Goal: Task Accomplishment & Management: Manage account settings

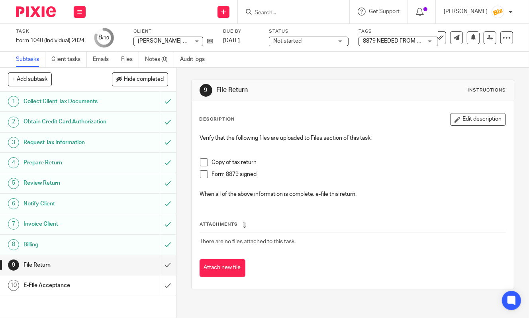
click at [287, 13] on input "Search" at bounding box center [290, 13] width 72 height 7
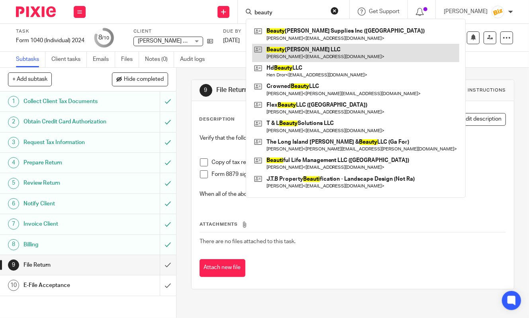
type input "beauty"
click at [287, 50] on link at bounding box center [355, 53] width 207 height 18
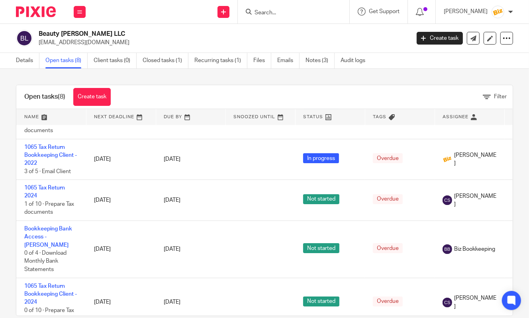
scroll to position [33, 0]
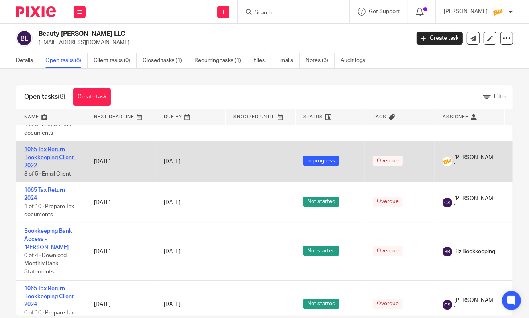
click at [58, 151] on link "1065 Tax Return Bookkeeping Client - 2022" at bounding box center [50, 158] width 53 height 22
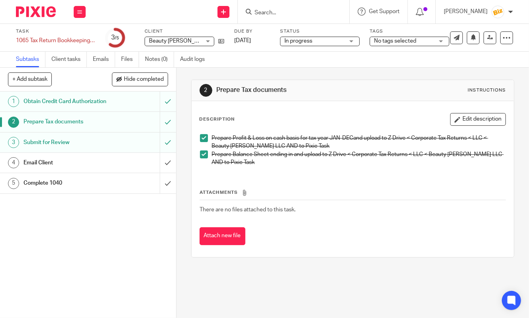
click at [70, 108] on link "1 Obtain Credit Card Authorization" at bounding box center [80, 102] width 160 height 20
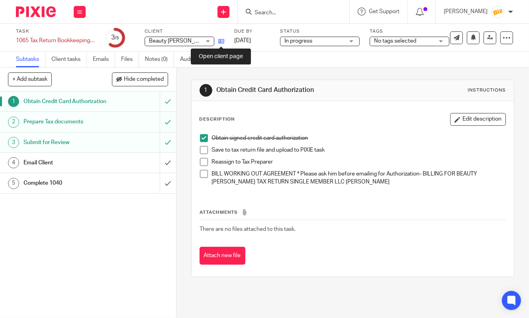
click at [219, 42] on icon at bounding box center [221, 41] width 6 height 6
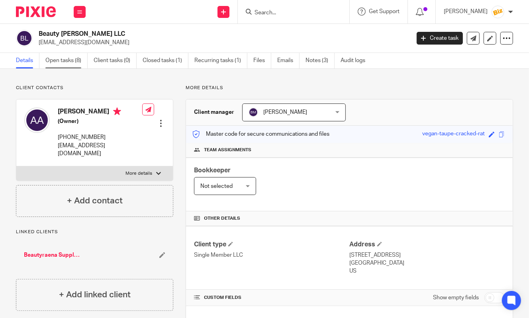
click at [79, 63] on link "Open tasks (8)" at bounding box center [66, 61] width 42 height 16
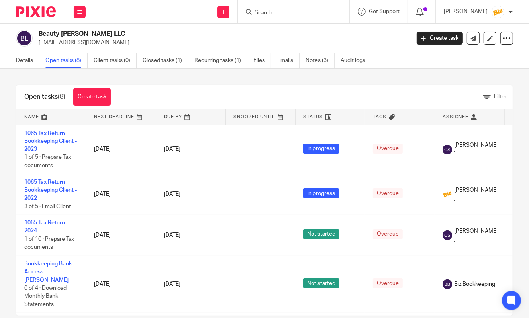
click at [492, 72] on div "Open tasks (8) Create task Filter Name Next Deadline Due By Snoozed Until Statu…" at bounding box center [264, 193] width 529 height 249
click at [424, 14] on icon at bounding box center [420, 12] width 8 height 8
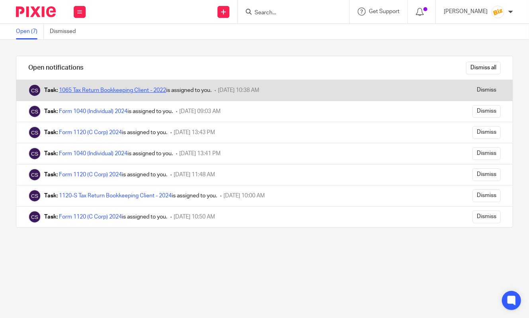
drag, startPoint x: 0, startPoint y: 0, endPoint x: 147, endPoint y: 91, distance: 173.0
click at [147, 91] on link "1065 Tax Return Bookkeeping Client - 2022" at bounding box center [112, 91] width 107 height 6
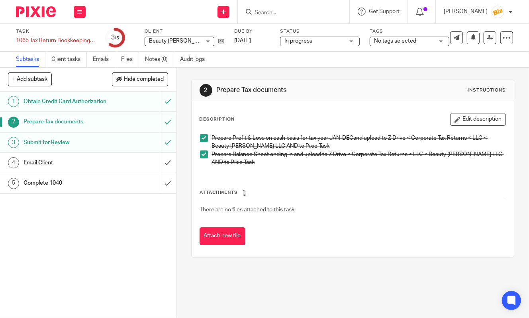
click at [134, 151] on link "3 Submit for Review" at bounding box center [80, 143] width 160 height 20
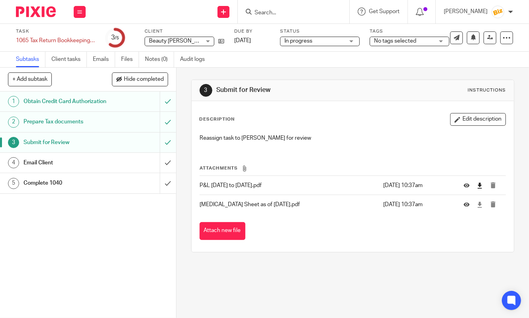
click at [480, 189] on link at bounding box center [480, 186] width 6 height 8
click at [321, 11] on input "Search" at bounding box center [290, 13] width 72 height 7
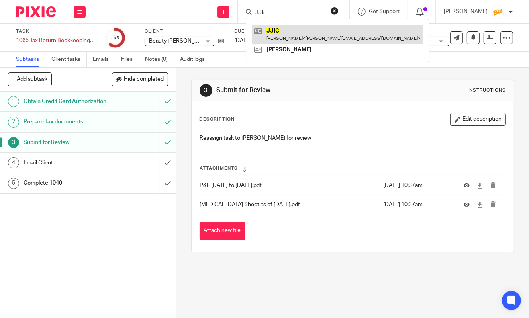
type input "JJIc"
click at [320, 29] on link at bounding box center [337, 34] width 171 height 18
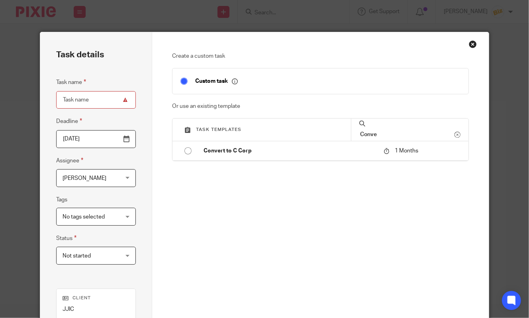
type input "Conve"
click at [402, 163] on div "Create a custom task Custom task Or use an existing template Task templates Con…" at bounding box center [320, 162] width 297 height 220
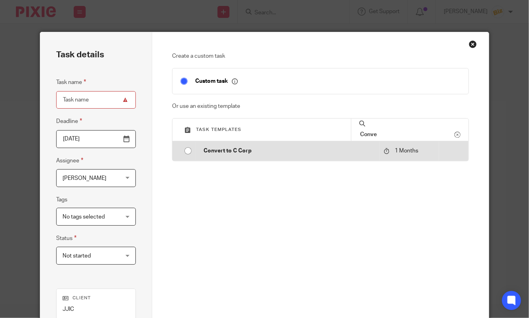
click at [397, 153] on span "1 Months" at bounding box center [407, 151] width 24 height 6
type input "2025-09-19"
type input "Convert to C Corp"
checkbox input "false"
radio input "true"
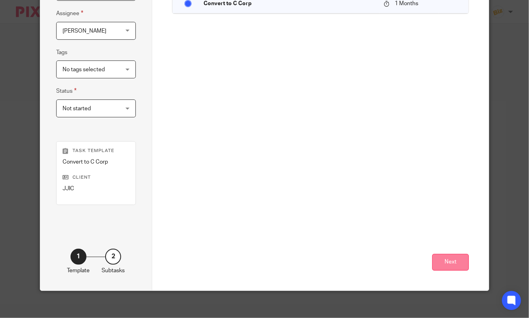
scroll to position [152, 0]
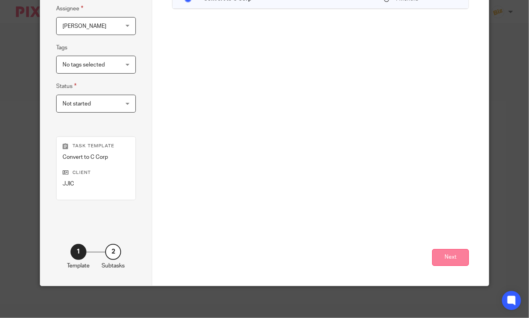
click at [443, 262] on button "Next" at bounding box center [450, 257] width 37 height 17
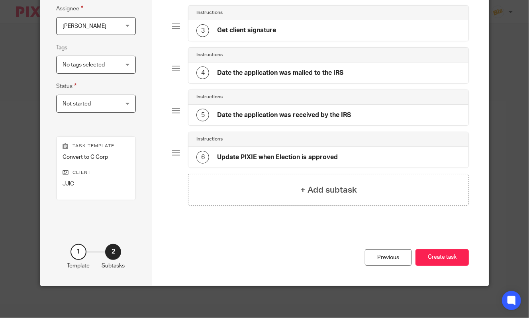
click at [443, 262] on button "Create task" at bounding box center [441, 257] width 53 height 17
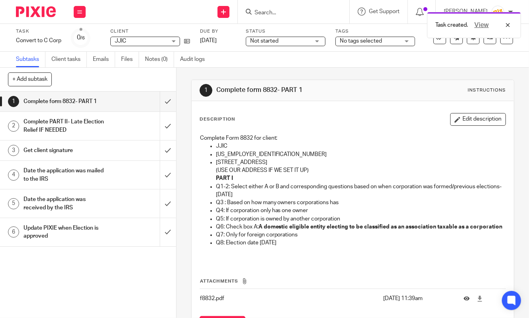
click at [276, 11] on div "Task created. View" at bounding box center [392, 23] width 257 height 30
click at [276, 10] on input "Search" at bounding box center [290, 13] width 72 height 7
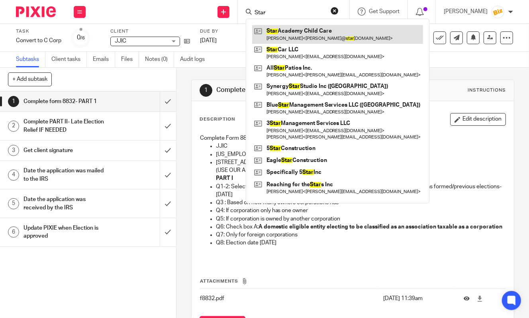
type input "Star"
click at [285, 33] on link at bounding box center [337, 34] width 171 height 18
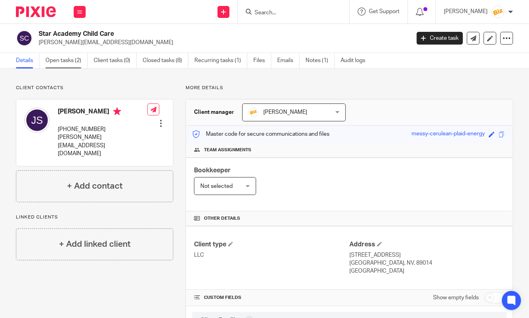
click at [58, 62] on link "Open tasks (2)" at bounding box center [66, 61] width 42 height 16
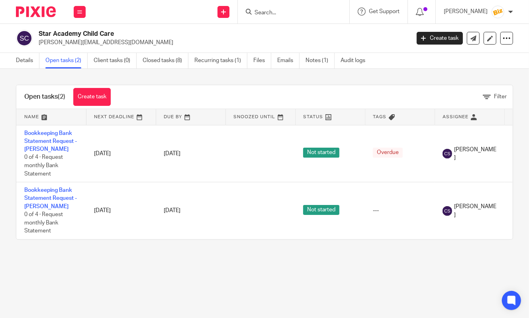
click at [15, 61] on div "Details Open tasks (2) Client tasks (0) Closed tasks (8) Recurring tasks (1) Fi…" at bounding box center [192, 61] width 385 height 16
click at [16, 61] on div "Details Open tasks (2) Client tasks (0) Closed tasks (8) Recurring tasks (1) Fi…" at bounding box center [192, 61] width 385 height 16
click at [18, 61] on link "Details" at bounding box center [28, 61] width 24 height 16
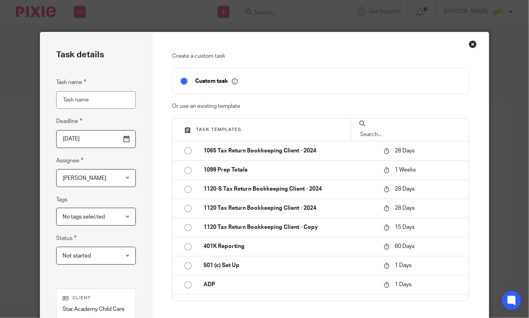
click at [472, 45] on div "Close this dialog window" at bounding box center [473, 44] width 8 height 8
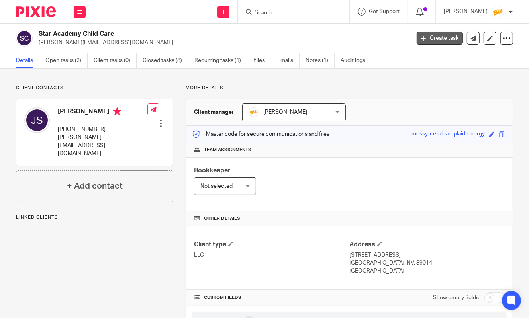
click at [451, 41] on link "Create task" at bounding box center [440, 38] width 46 height 13
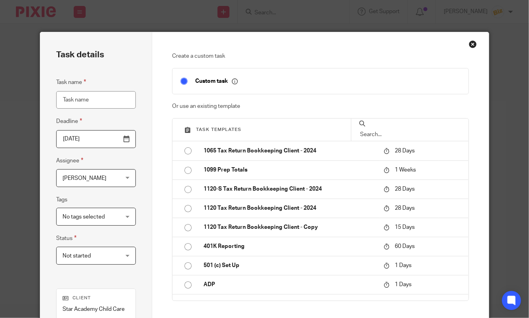
click at [417, 137] on div at bounding box center [410, 130] width 118 height 22
click at [417, 132] on input "text" at bounding box center [410, 134] width 102 height 9
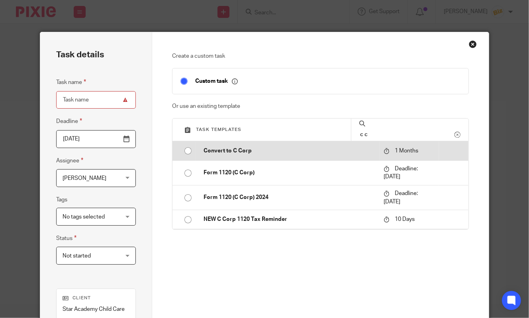
type input "c c"
click at [403, 149] on p "1 Months" at bounding box center [409, 151] width 51 height 8
type input "[DATE]"
type input "Convert to C Corp"
checkbox input "false"
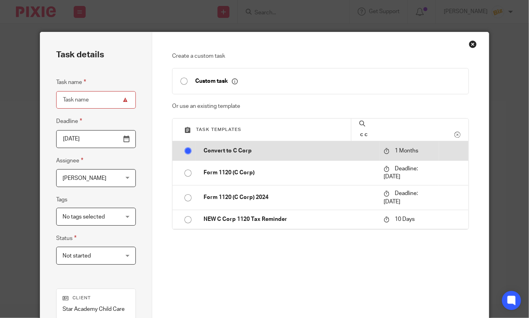
radio input "true"
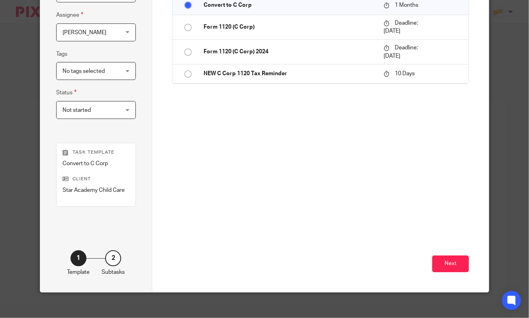
scroll to position [152, 0]
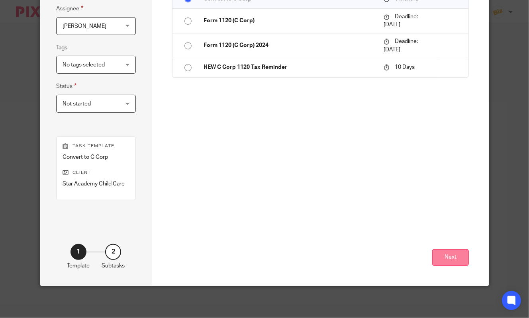
click at [448, 252] on button "Next" at bounding box center [450, 257] width 37 height 17
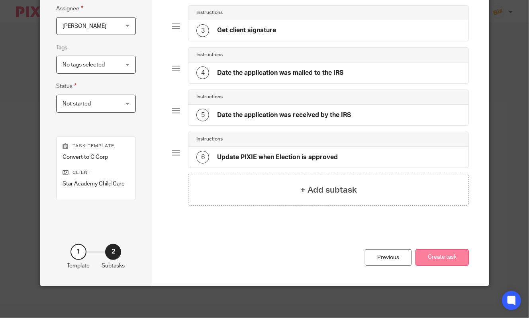
click at [449, 256] on button "Create task" at bounding box center [441, 257] width 53 height 17
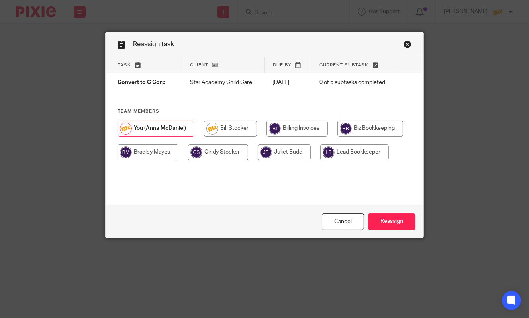
click at [170, 152] on input "radio" at bounding box center [148, 153] width 61 height 16
radio input "true"
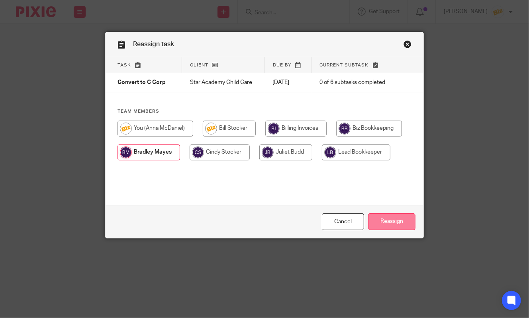
click at [392, 219] on input "Reassign" at bounding box center [391, 222] width 47 height 17
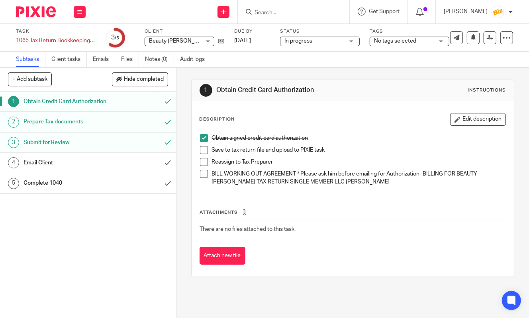
click at [305, 12] on input "Search" at bounding box center [290, 13] width 72 height 7
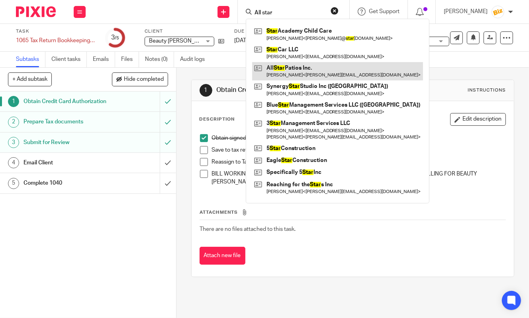
type input "All star"
click at [313, 69] on link at bounding box center [337, 71] width 171 height 18
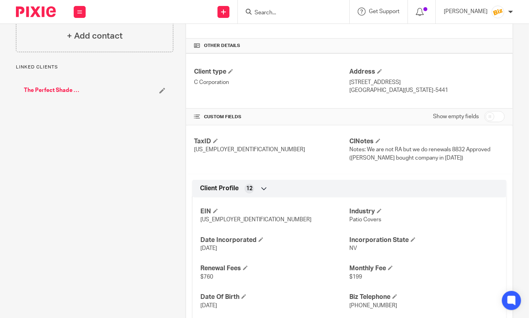
scroll to position [186, 0]
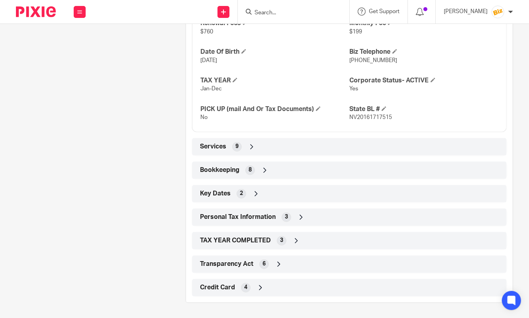
click at [310, 165] on div "Bookkeeping 8" at bounding box center [349, 171] width 303 height 14
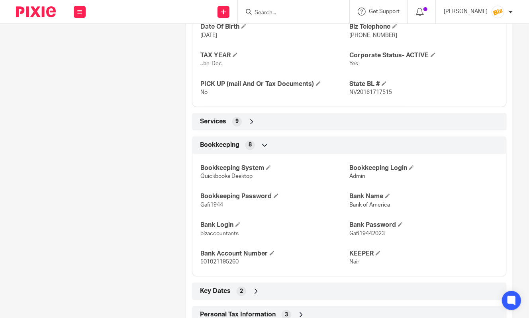
scroll to position [456, 0]
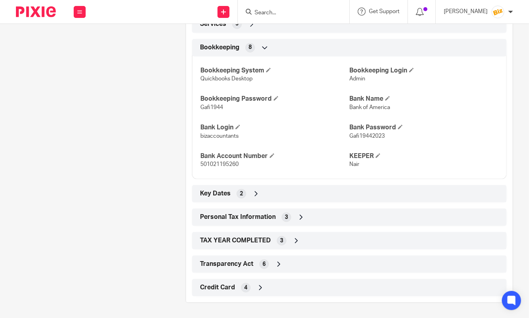
click at [302, 195] on div "Key Dates 2" at bounding box center [349, 194] width 303 height 14
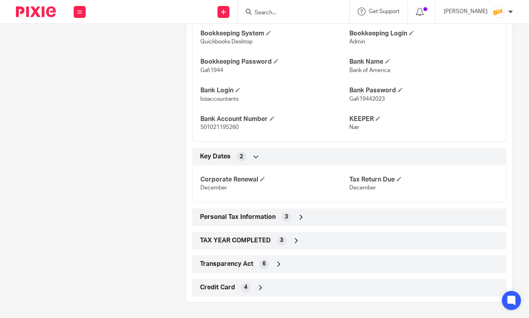
click at [304, 211] on div "Personal Tax Information 3" at bounding box center [349, 218] width 303 height 14
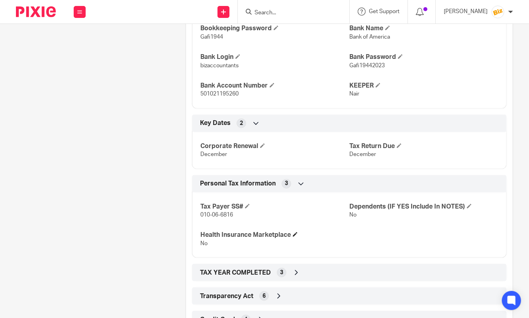
scroll to position [644, 0]
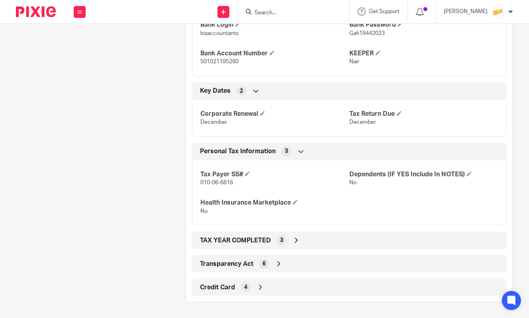
click at [311, 243] on div "TAX YEAR COMPLETED 3" at bounding box center [349, 241] width 303 height 14
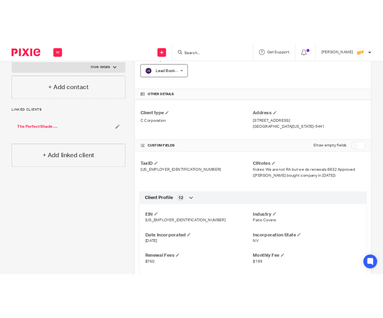
scroll to position [0, 0]
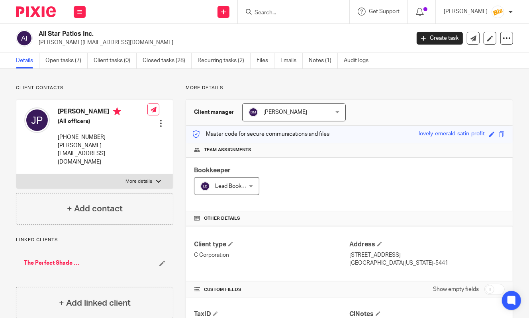
click at [143, 38] on h2 "All Star Patios Inc." at bounding box center [185, 34] width 293 height 8
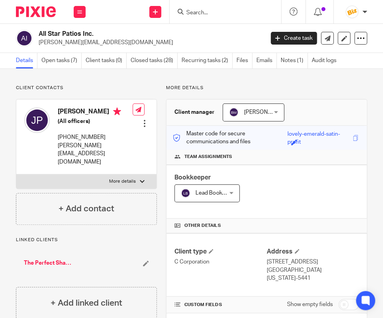
click at [196, 10] on input "Search" at bounding box center [222, 13] width 72 height 7
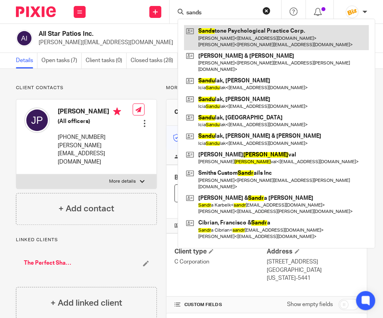
type input "sands"
click at [204, 37] on link at bounding box center [276, 37] width 185 height 25
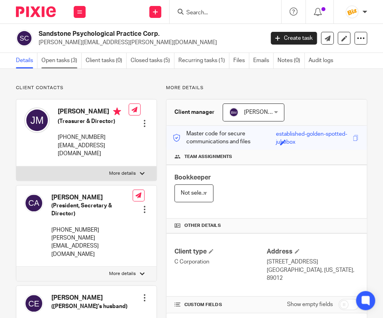
click at [51, 66] on link "Open tasks (3)" at bounding box center [61, 61] width 40 height 16
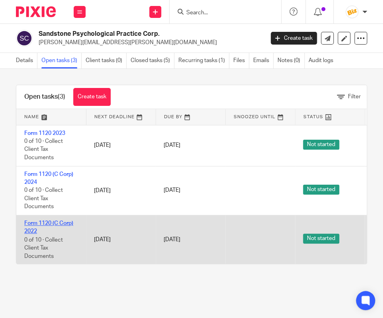
click at [51, 224] on link "Form 1120 (C Corp) 2022" at bounding box center [48, 228] width 49 height 14
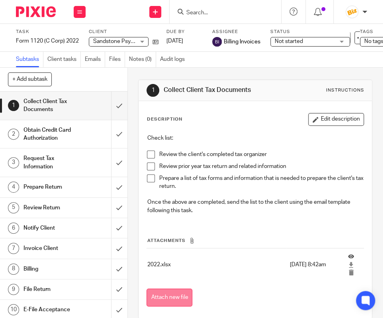
click at [161, 303] on button "Attach new file" at bounding box center [170, 298] width 46 height 18
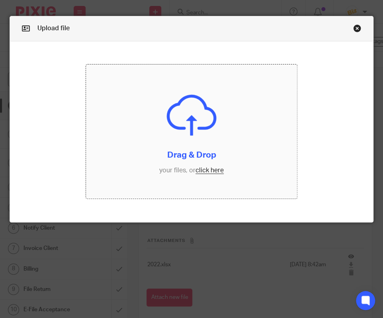
click at [176, 167] on input "file" at bounding box center [191, 132] width 211 height 134
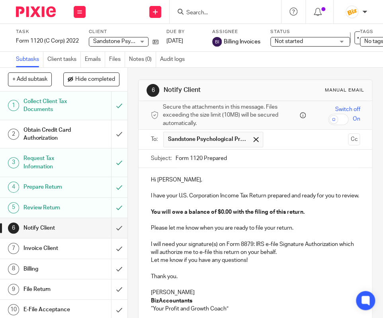
click at [179, 197] on p "I have your U.S. Corporation Income Tax Return prepared and ready for you to re…" at bounding box center [256, 196] width 210 height 8
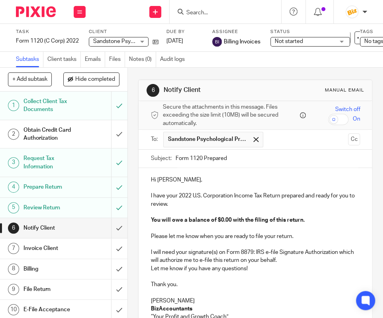
click at [272, 163] on input "Form 1120 Prepared" at bounding box center [267, 159] width 185 height 18
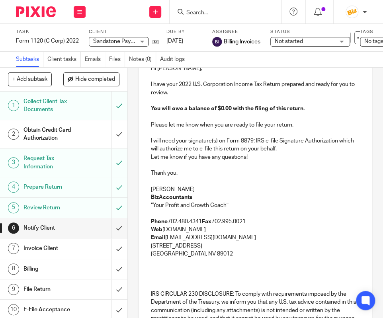
scroll to position [239, 0]
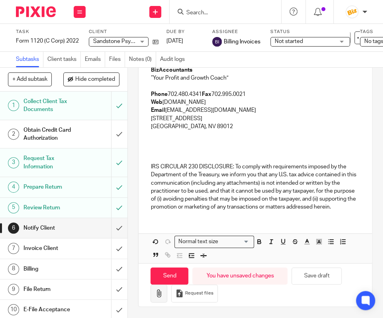
type input "Form 1120 Prepared- 2022"
click at [159, 292] on icon "button" at bounding box center [159, 294] width 8 height 8
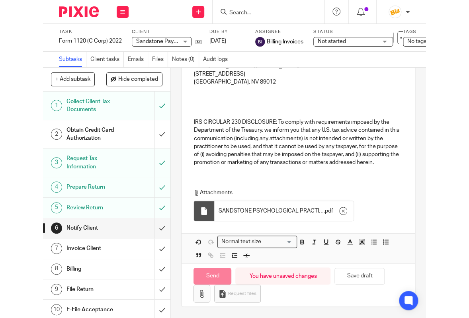
scroll to position [284, 0]
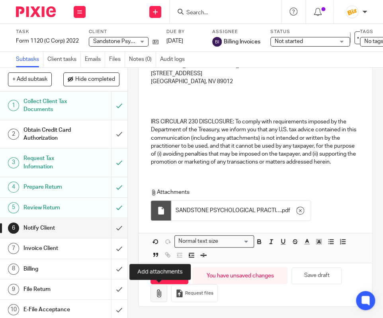
click at [161, 295] on icon "button" at bounding box center [159, 294] width 8 height 8
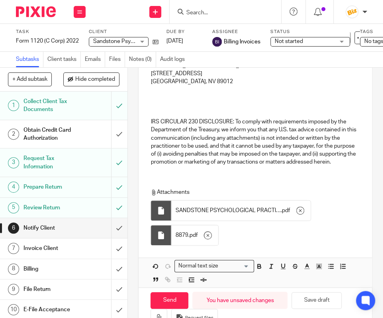
click at [319, 43] on span "Not started" at bounding box center [305, 41] width 60 height 8
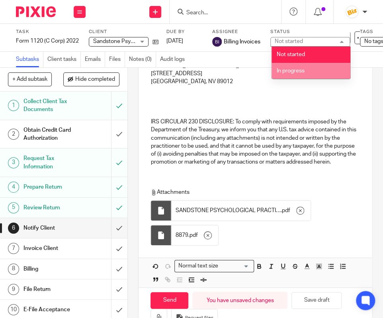
click at [313, 71] on li "In progress" at bounding box center [311, 71] width 79 height 16
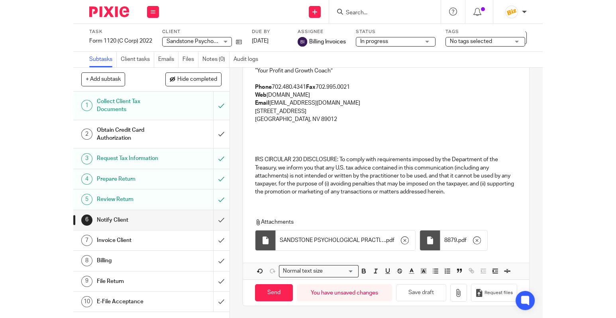
scroll to position [214, 0]
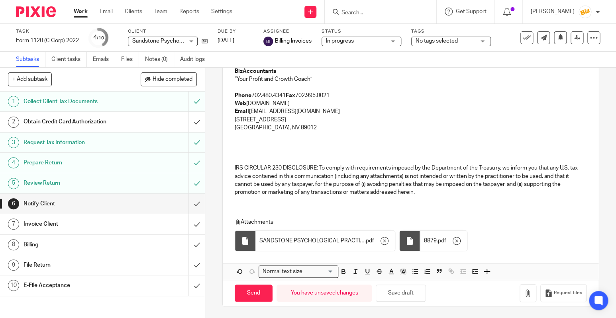
click at [383, 39] on span "No tags selected" at bounding box center [436, 41] width 42 height 6
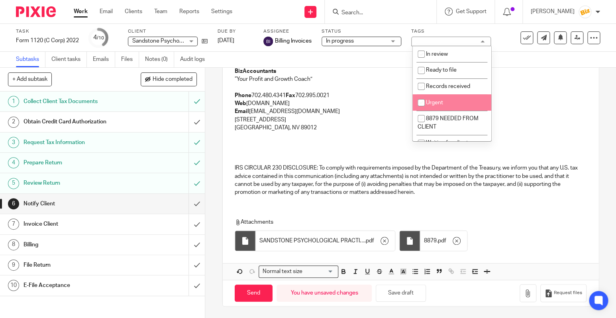
click at [383, 118] on span "8879 NEEDED FROM CLIENT" at bounding box center [447, 123] width 61 height 14
checkbox input "true"
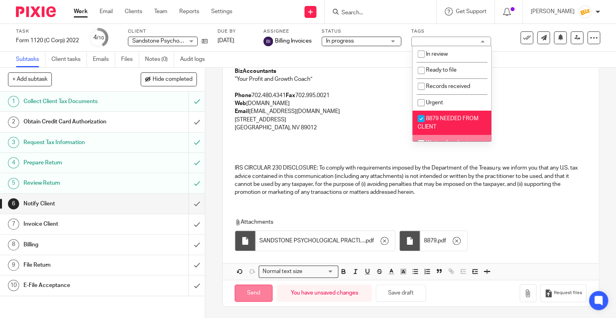
click at [253, 294] on input "Send" at bounding box center [254, 293] width 38 height 17
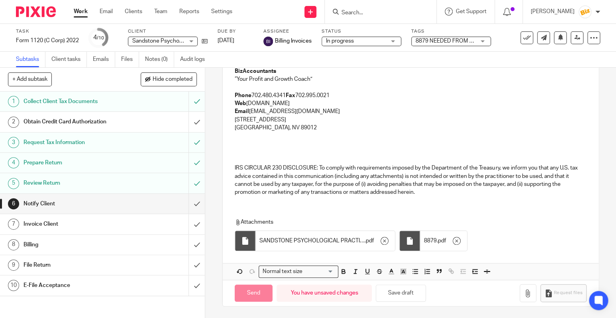
type input "Sent"
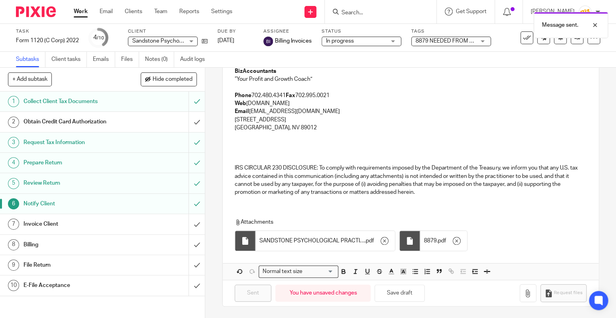
click at [70, 220] on h1 "Invoice Client" at bounding box center [76, 224] width 105 height 12
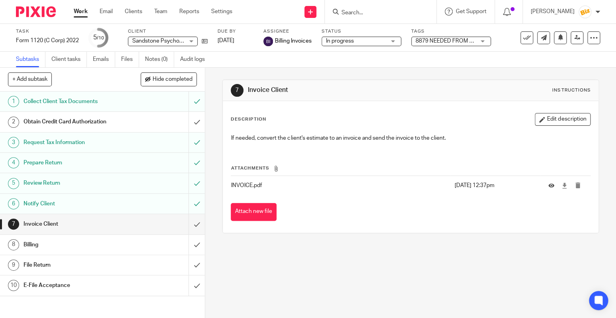
click at [364, 11] on input "Search" at bounding box center [377, 13] width 72 height 7
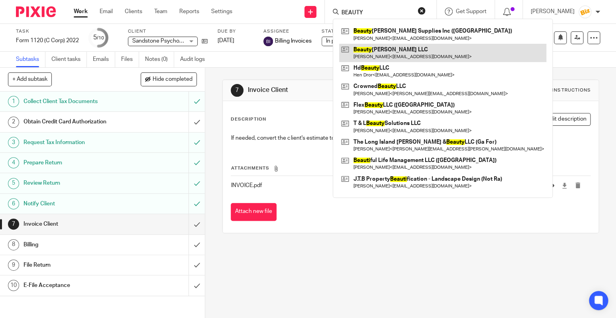
type input "BEAUTY"
click at [375, 49] on link at bounding box center [442, 53] width 207 height 18
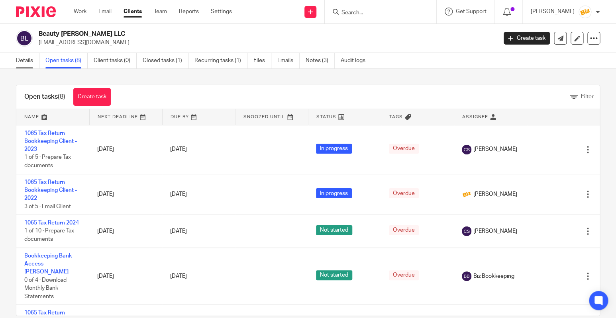
click at [31, 55] on link "Details" at bounding box center [28, 61] width 24 height 16
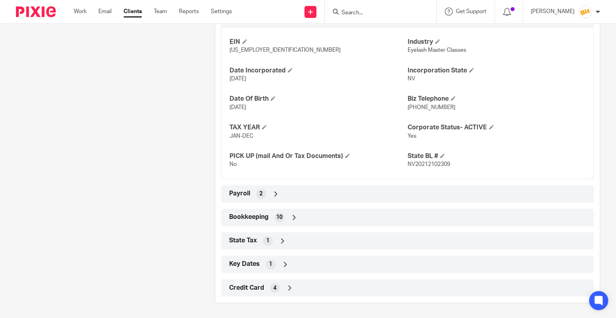
scroll to position [194, 0]
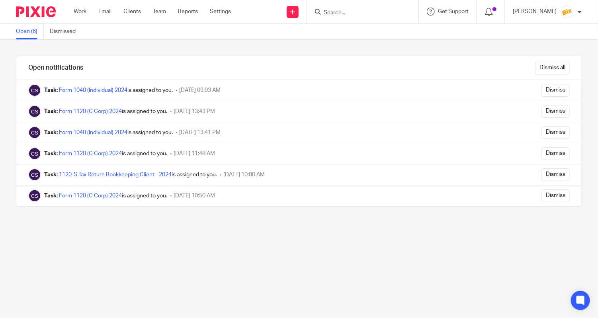
click at [351, 11] on input "Search" at bounding box center [359, 13] width 72 height 7
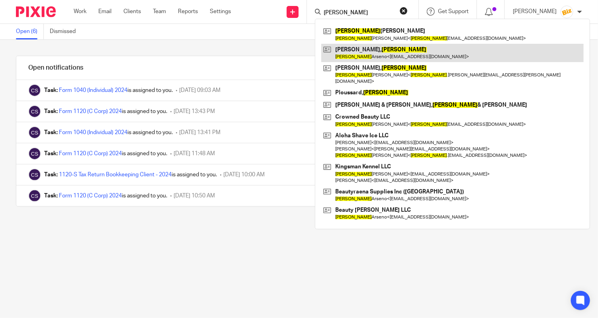
type input "[PERSON_NAME]"
click at [358, 55] on link at bounding box center [452, 53] width 262 height 18
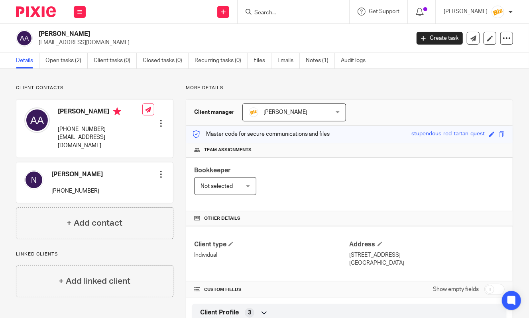
click at [386, 152] on h4 "Team assignments" at bounding box center [349, 150] width 310 height 6
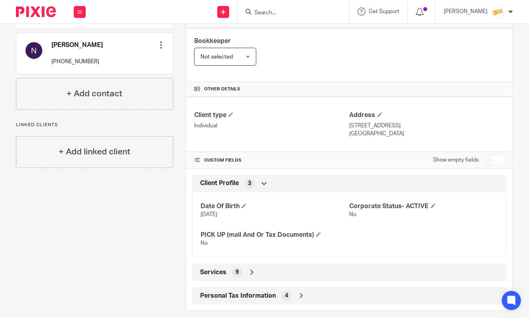
scroll to position [138, 0]
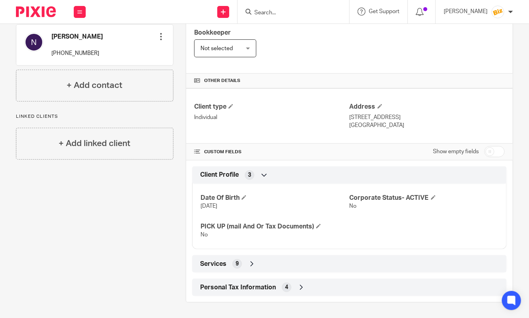
click at [340, 266] on div "Services 9" at bounding box center [349, 264] width 302 height 14
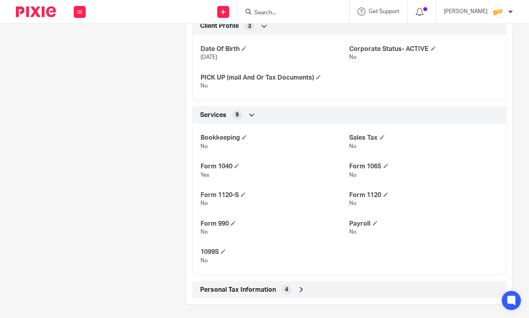
click at [340, 286] on div "Personal Tax Information 4" at bounding box center [349, 290] width 302 height 14
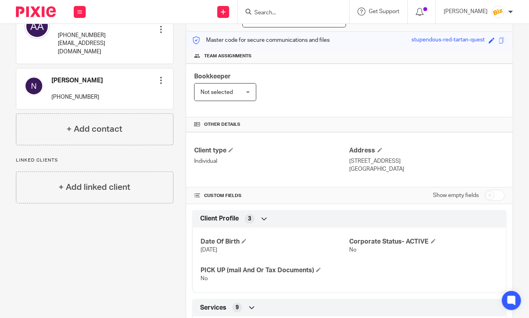
scroll to position [0, 0]
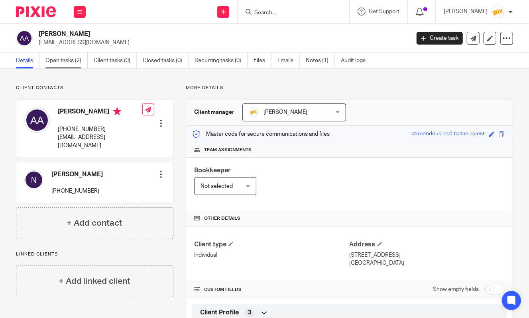
click at [69, 57] on link "Open tasks (2)" at bounding box center [66, 61] width 42 height 16
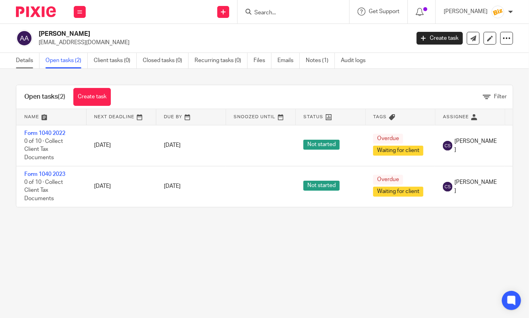
click at [24, 57] on link "Details" at bounding box center [28, 61] width 24 height 16
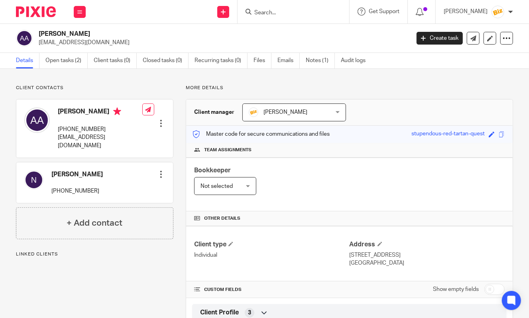
drag, startPoint x: 349, startPoint y: 254, endPoint x: 409, endPoint y: 263, distance: 60.9
click at [409, 263] on div "Client type Individual Address [STREET_ADDRESS] [GEOGRAPHIC_DATA], [GEOGRAPHIC_…" at bounding box center [349, 253] width 326 height 55
click at [409, 264] on p "[GEOGRAPHIC_DATA]" at bounding box center [426, 263] width 155 height 8
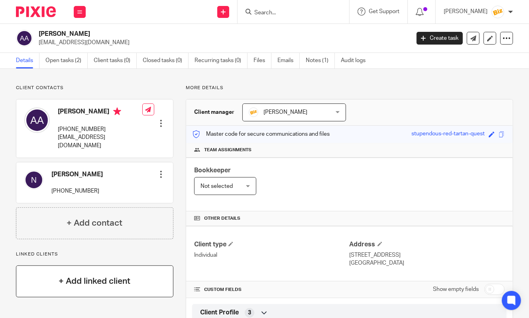
click at [131, 268] on div "+ Add linked client" at bounding box center [94, 282] width 157 height 32
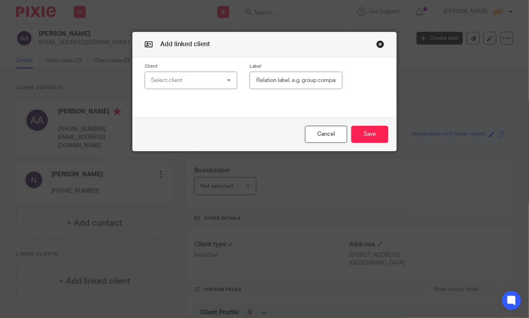
click at [177, 85] on div "Select client" at bounding box center [185, 80] width 69 height 17
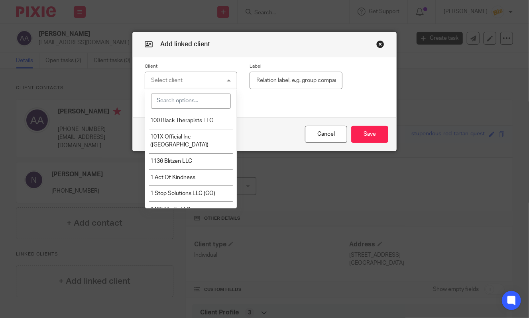
click at [177, 101] on input "search" at bounding box center [191, 101] width 80 height 15
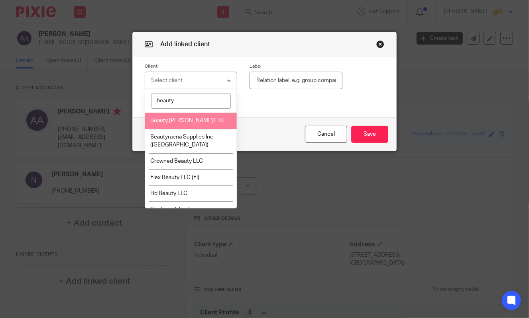
type input "beauty"
click at [186, 122] on span "Beauty [PERSON_NAME] LLC" at bounding box center [187, 121] width 74 height 6
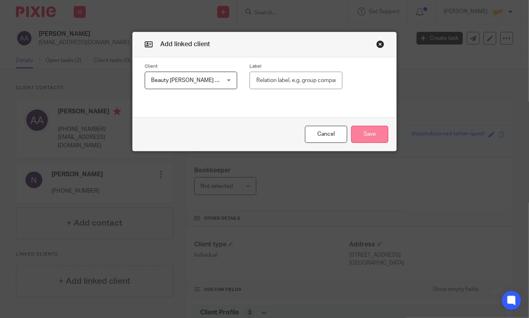
click at [356, 136] on button "Save" at bounding box center [369, 134] width 37 height 17
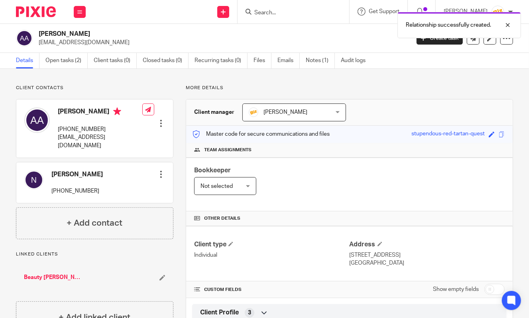
click at [53, 274] on link "Beauty [PERSON_NAME] LLC" at bounding box center [52, 278] width 57 height 8
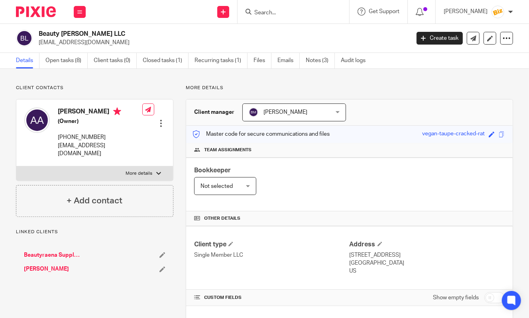
scroll to position [37, 0]
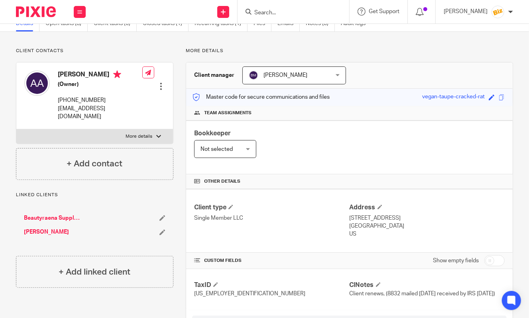
click at [329, 143] on div "Bookkeeper Not selected Not selected Not selected [PERSON_NAME] [PERSON_NAME] B…" at bounding box center [349, 148] width 326 height 54
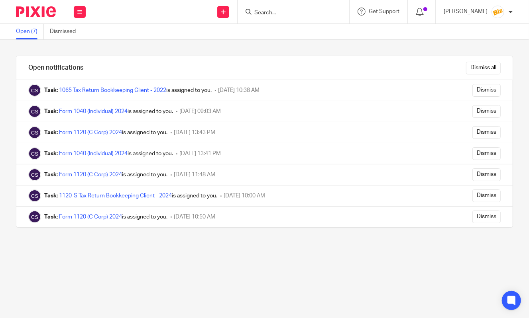
click at [271, 14] on input "Search" at bounding box center [289, 13] width 72 height 7
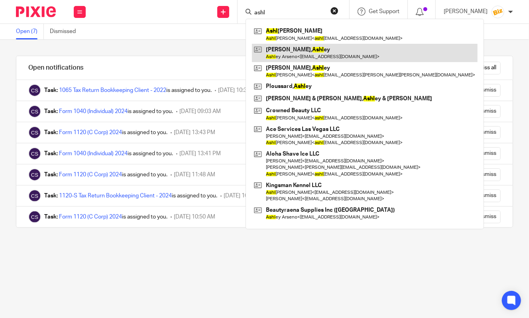
type input "ashl"
click at [287, 56] on link at bounding box center [364, 53] width 225 height 18
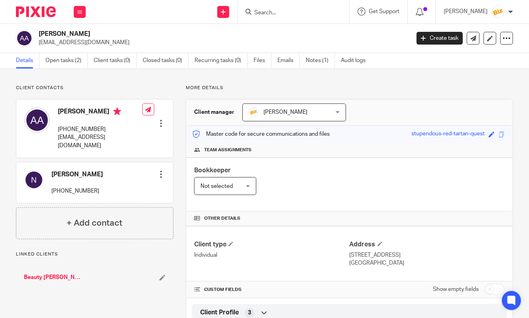
scroll to position [112, 0]
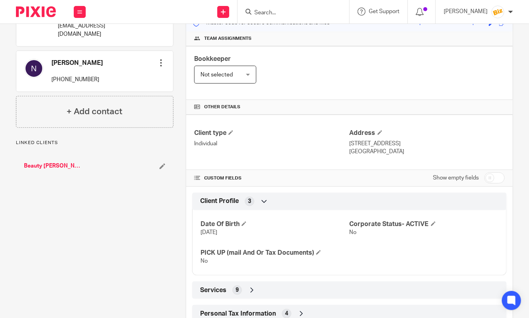
click at [59, 162] on link "Beauty [PERSON_NAME] LLC" at bounding box center [52, 166] width 57 height 8
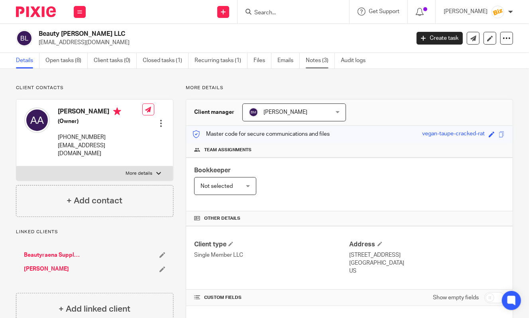
click at [314, 59] on link "Notes (3)" at bounding box center [320, 61] width 29 height 16
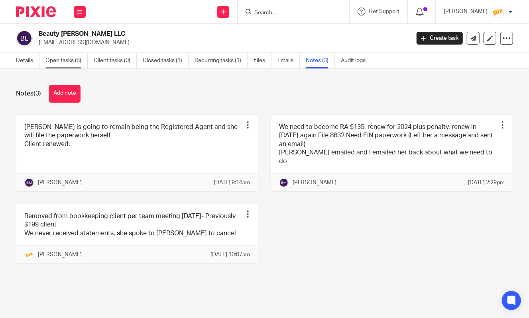
click at [76, 61] on link "Open tasks (8)" at bounding box center [66, 61] width 42 height 16
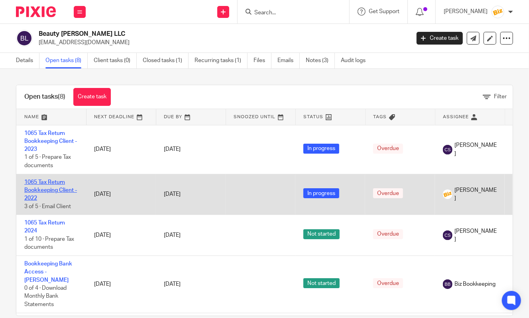
click at [52, 185] on link "1065 Tax Return Bookkeeping Client - 2022" at bounding box center [50, 191] width 53 height 22
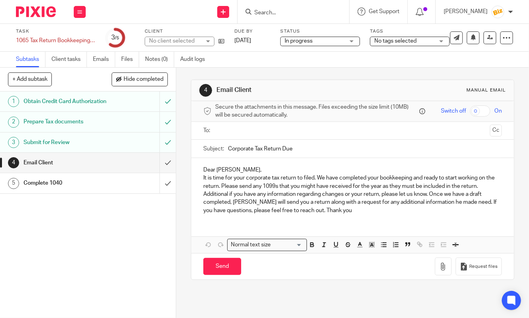
click at [67, 102] on h1 "Obtain Credit Card Authorization" at bounding box center [66, 102] width 85 height 12
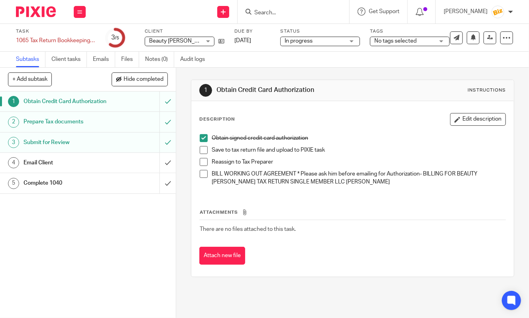
click at [141, 165] on div "Email Client" at bounding box center [88, 163] width 128 height 12
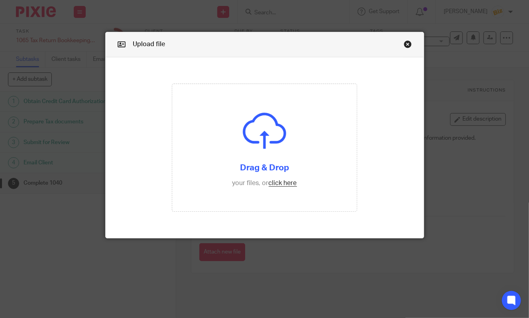
click at [208, 164] on input "file" at bounding box center [264, 147] width 185 height 127
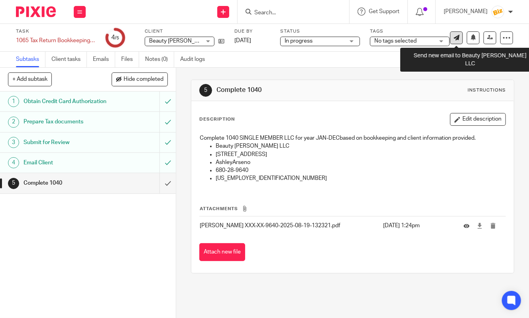
click at [454, 38] on icon at bounding box center [456, 38] width 6 height 6
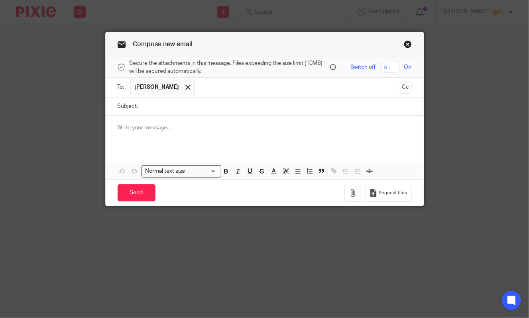
click at [217, 127] on p at bounding box center [265, 128] width 294 height 8
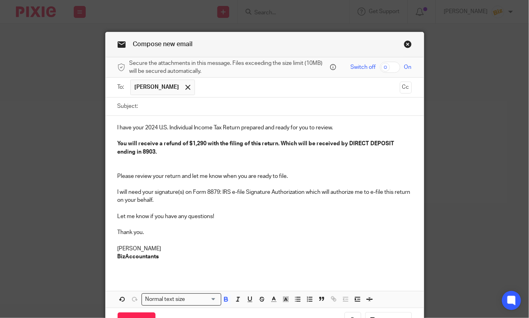
click at [116, 129] on div "I have your 2024 U.S. Individual Income Tax Return prepared and ready for you t…" at bounding box center [265, 195] width 318 height 159
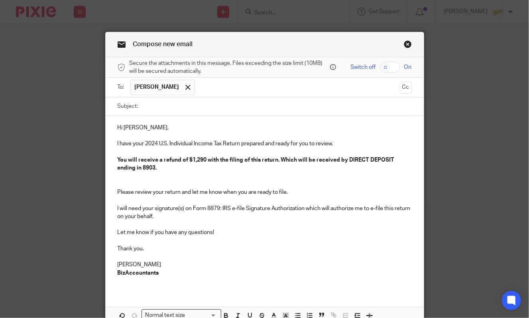
click at [158, 142] on p "I have your 2024 U.S. Individual Income Tax Return prepared and ready for you t…" at bounding box center [265, 144] width 294 height 8
drag, startPoint x: 176, startPoint y: 179, endPoint x: 281, endPoint y: 160, distance: 107.3
click at [281, 160] on div "Hi Ashley, I have your 2022 U.S. Individual Income Tax Return prepared and read…" at bounding box center [265, 203] width 318 height 175
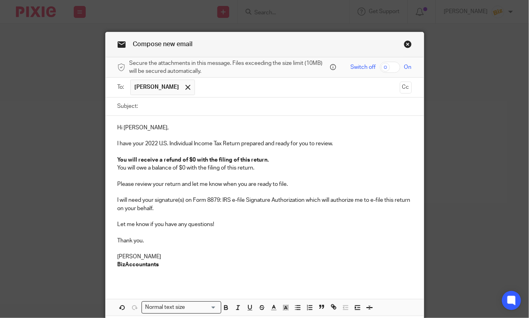
drag, startPoint x: 266, startPoint y: 171, endPoint x: 117, endPoint y: 169, distance: 149.0
click at [117, 169] on div "Hi Ashley, I have your 2022 U.S. Individual Income Tax Return prepared and read…" at bounding box center [265, 199] width 318 height 167
click at [230, 308] on button "button" at bounding box center [226, 308] width 10 height 10
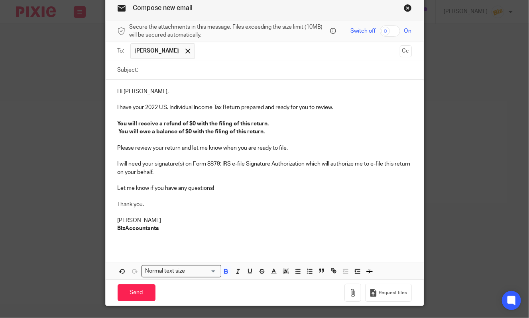
scroll to position [56, 0]
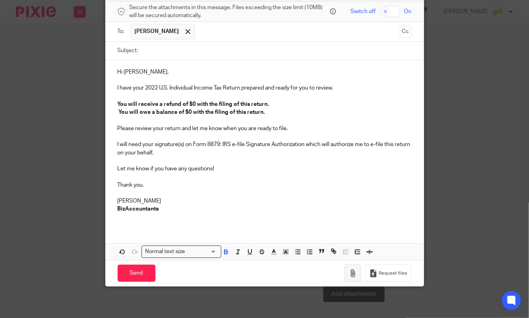
click at [349, 273] on button "button" at bounding box center [352, 273] width 17 height 18
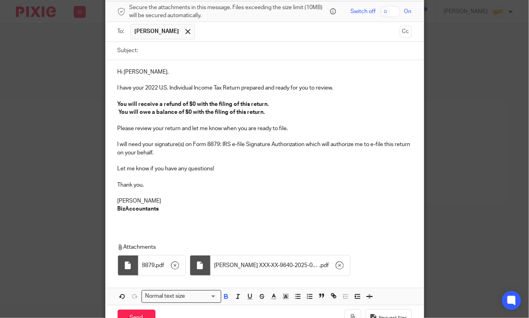
click at [210, 55] on input "Subject:" at bounding box center [276, 51] width 269 height 18
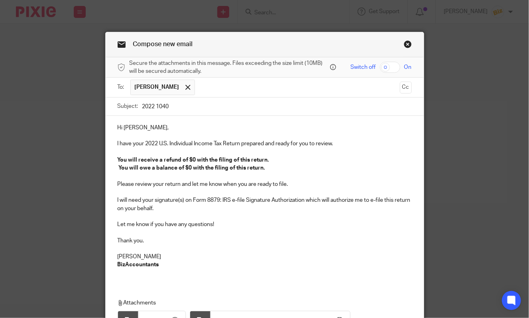
scroll to position [101, 0]
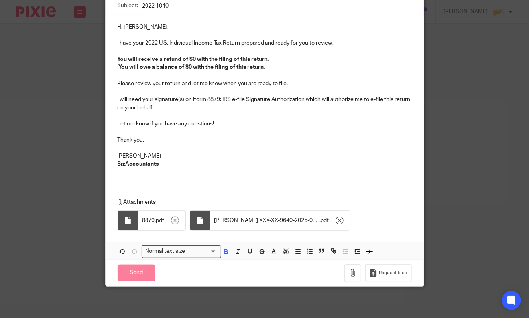
type input "2022 1040"
click at [148, 276] on input "Send" at bounding box center [137, 273] width 38 height 17
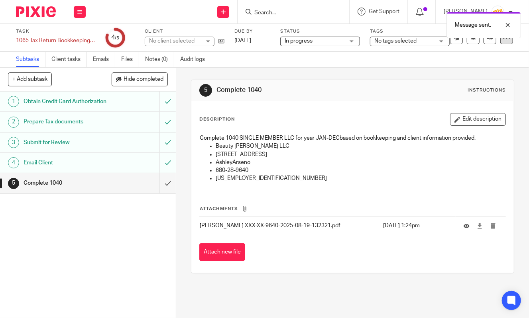
click at [509, 41] on icon at bounding box center [506, 38] width 8 height 8
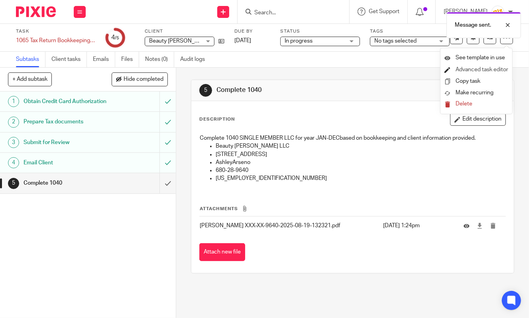
click at [492, 69] on link "Advanced task editor" at bounding box center [481, 70] width 53 height 6
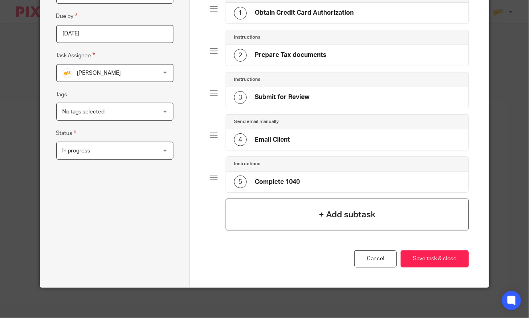
scroll to position [106, 0]
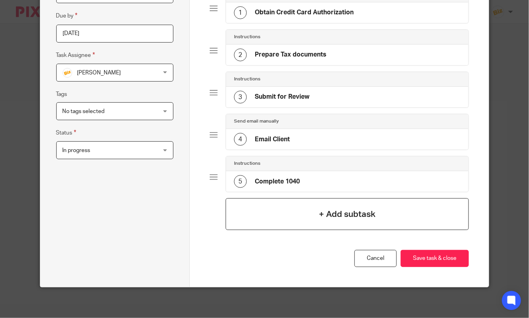
click at [339, 217] on h4 "+ Add subtask" at bounding box center [347, 214] width 57 height 12
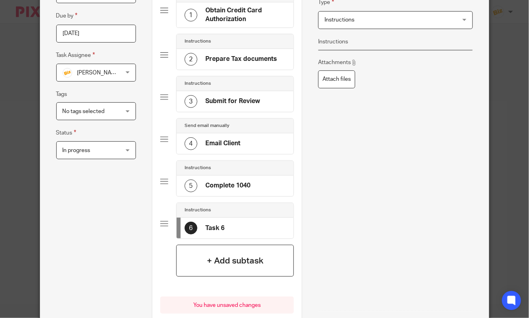
scroll to position [0, 0]
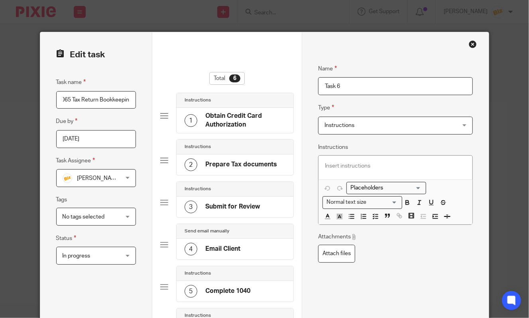
drag, startPoint x: 355, startPoint y: 82, endPoint x: 295, endPoint y: 87, distance: 59.5
click at [318, 87] on input "Task 6" at bounding box center [395, 86] width 155 height 18
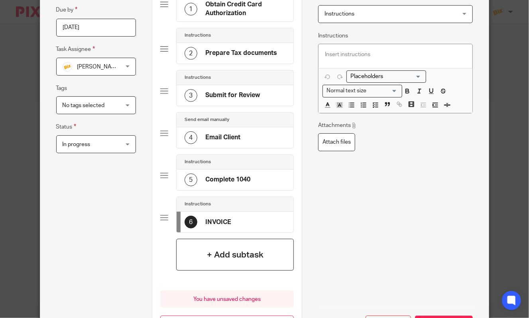
type input "INVOICE"
click at [237, 243] on div "+ Add subtask" at bounding box center [235, 255] width 118 height 32
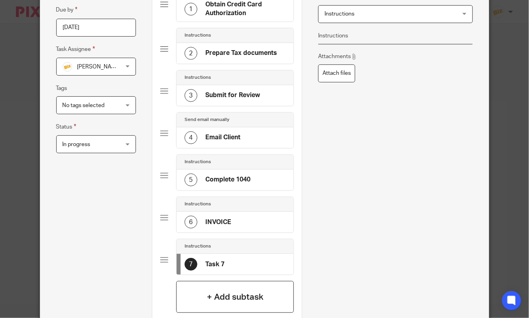
scroll to position [0, 0]
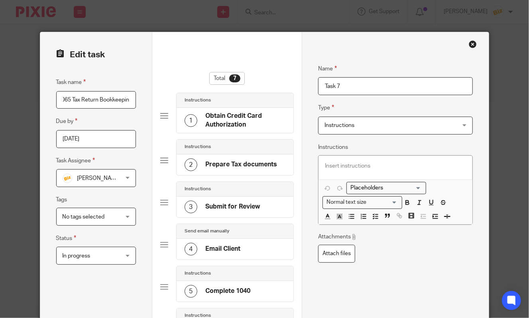
drag, startPoint x: 365, startPoint y: 85, endPoint x: 293, endPoint y: 93, distance: 72.1
click at [318, 93] on input "Task 7" at bounding box center [395, 86] width 155 height 18
type input "f"
type input "File Return"
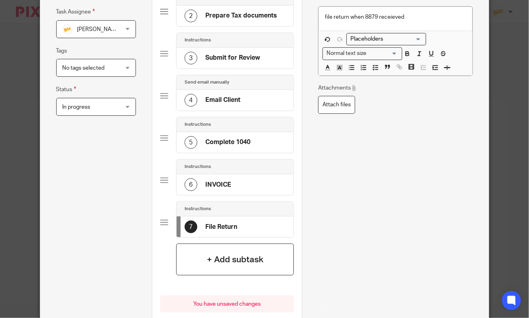
click at [271, 254] on div "+ Add subtask" at bounding box center [235, 260] width 118 height 32
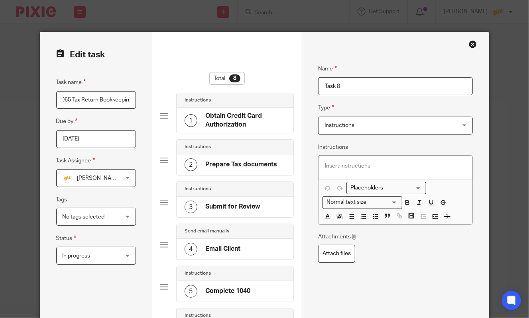
click at [358, 80] on input "Task 8" at bounding box center [395, 86] width 155 height 18
drag, startPoint x: 336, startPoint y: 85, endPoint x: 306, endPoint y: 82, distance: 30.0
click at [318, 82] on input "Task 8" at bounding box center [395, 86] width 155 height 18
type input "Check Status"
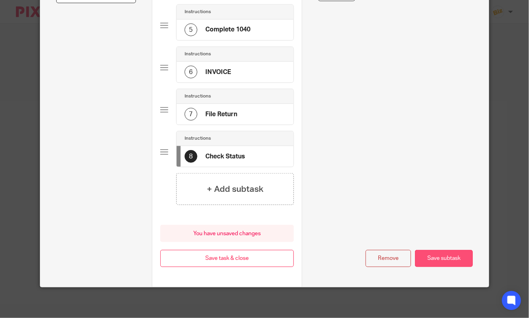
click at [434, 259] on button "Save subtask" at bounding box center [444, 258] width 58 height 17
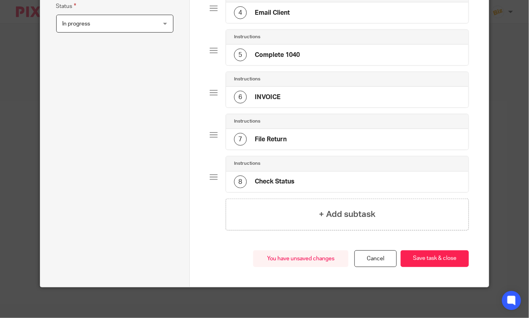
click at [429, 247] on div "Total 8 Instructions 1 Obtain Credit Card Authorization Instructions 2 Prepare …" at bounding box center [339, 45] width 259 height 411
click at [433, 259] on button "Save task & close" at bounding box center [434, 259] width 68 height 17
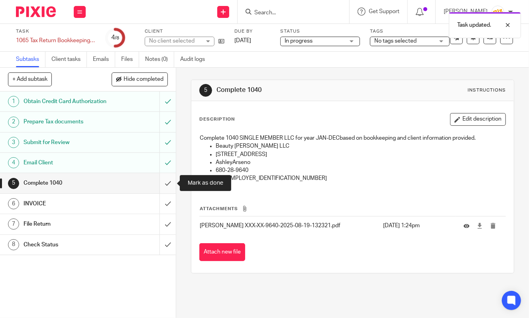
click at [171, 183] on input "submit" at bounding box center [88, 183] width 176 height 20
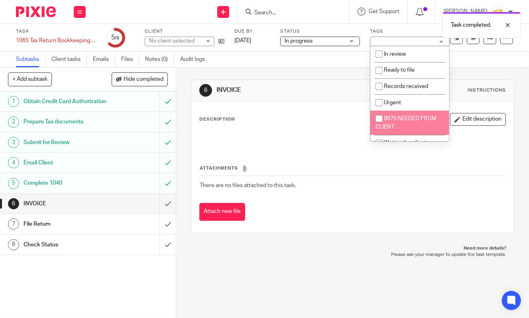
click at [393, 122] on li "8879 NEEDED FROM CLIENT" at bounding box center [409, 123] width 79 height 24
checkbox input "true"
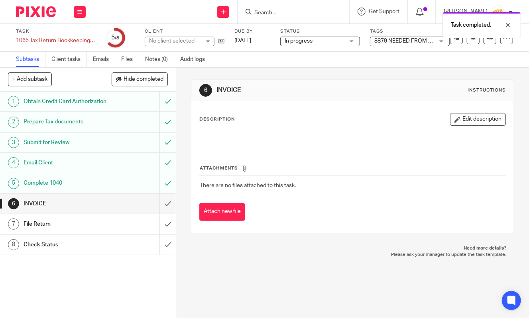
click at [328, 138] on p at bounding box center [353, 138] width 306 height 8
click at [229, 210] on button "Attach new file" at bounding box center [222, 212] width 46 height 18
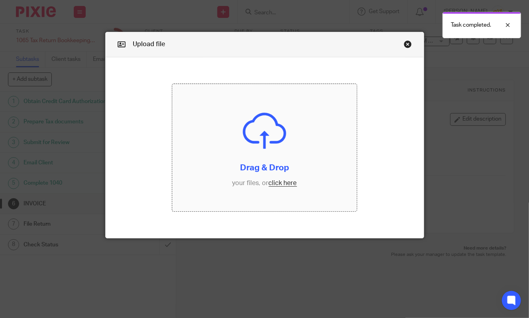
click at [239, 132] on input "file" at bounding box center [264, 147] width 185 height 127
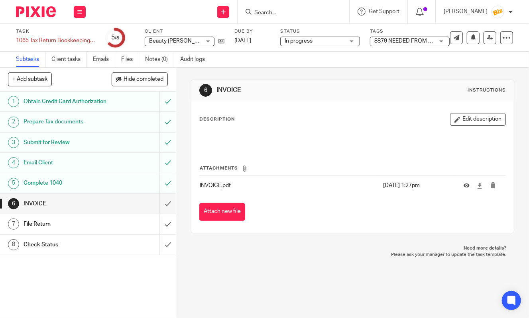
click at [303, 10] on input "Search" at bounding box center [289, 13] width 72 height 7
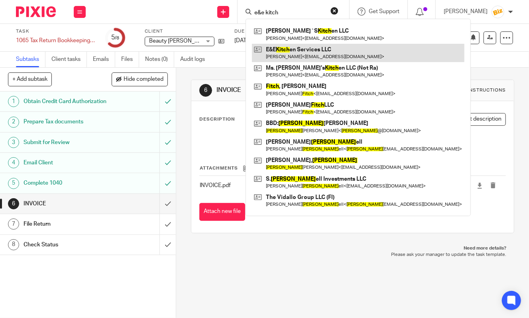
type input "e&e kitch"
click at [311, 55] on link at bounding box center [358, 53] width 212 height 18
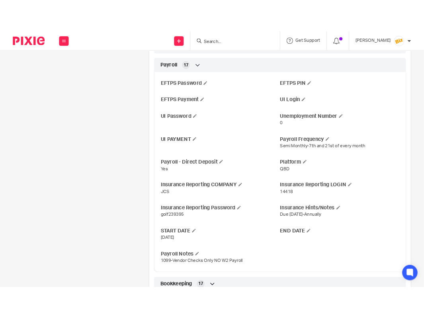
scroll to position [633, 0]
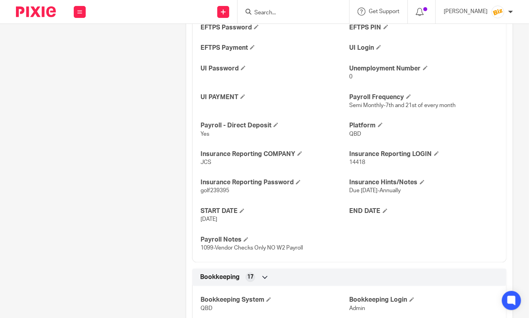
click at [174, 53] on div "More details Client manager [PERSON_NAME] [PERSON_NAME] [PERSON_NAME] [PERSON_N…" at bounding box center [342, 268] width 339 height 1633
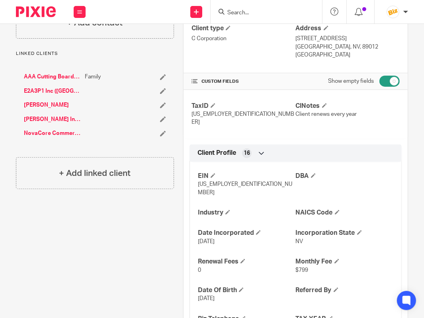
scroll to position [0, 0]
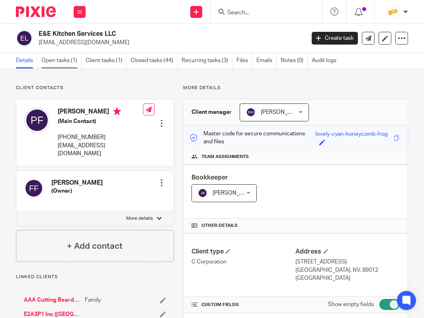
click at [76, 63] on link "Open tasks (1)" at bounding box center [61, 61] width 40 height 16
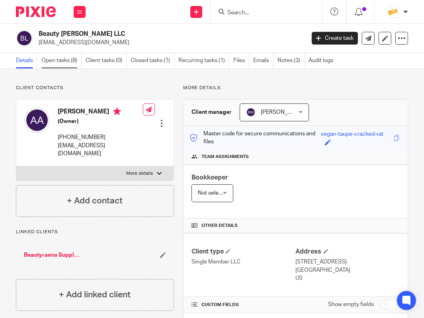
click at [72, 65] on link "Open tasks (8)" at bounding box center [61, 61] width 40 height 16
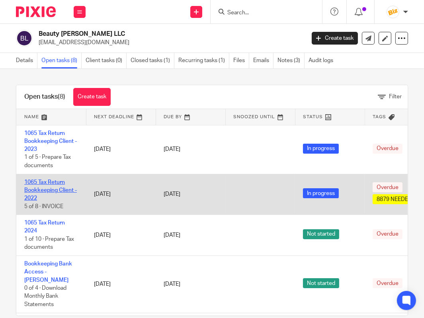
click at [52, 190] on link "1065 Tax Return Bookkeeping Client - 2022" at bounding box center [50, 191] width 53 height 22
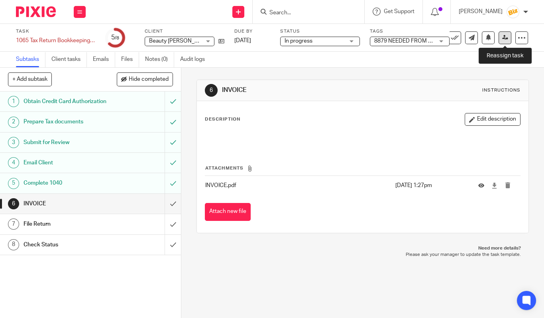
click at [424, 36] on icon at bounding box center [505, 38] width 6 height 6
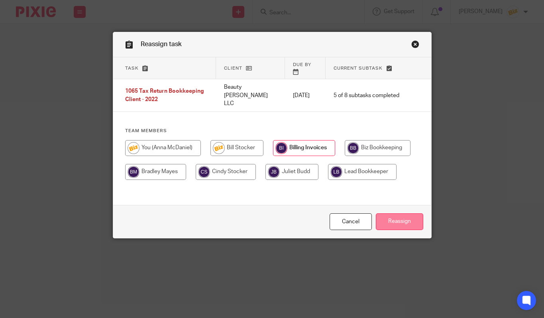
click at [400, 220] on input "Reassign" at bounding box center [399, 222] width 47 height 17
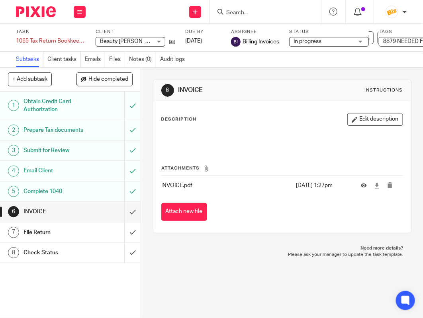
click at [247, 13] on input "Search" at bounding box center [261, 13] width 72 height 7
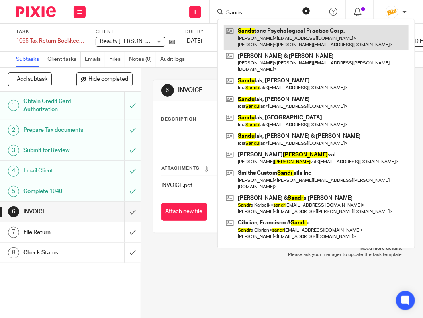
type input "Sands"
click at [262, 31] on link at bounding box center [316, 37] width 185 height 25
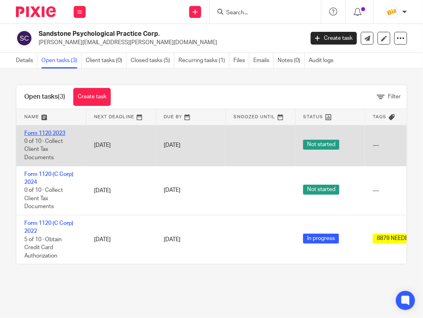
click at [55, 134] on link "Form 1120 2023" at bounding box center [44, 134] width 41 height 6
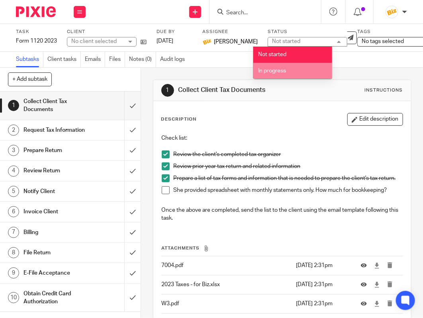
click at [294, 74] on li "In progress" at bounding box center [292, 71] width 79 height 16
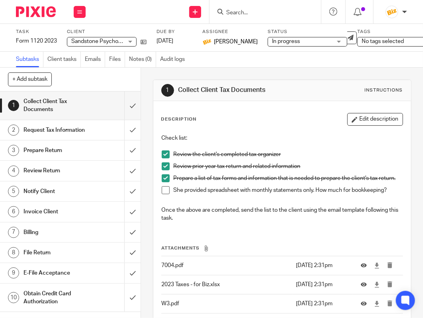
click at [166, 189] on span at bounding box center [166, 190] width 8 height 8
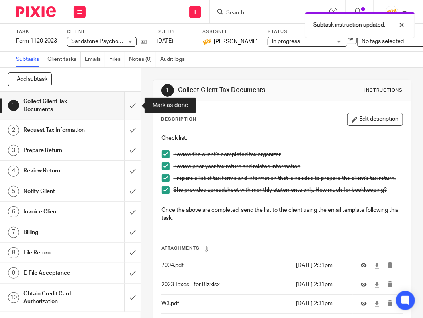
click at [131, 111] on input "submit" at bounding box center [70, 106] width 141 height 28
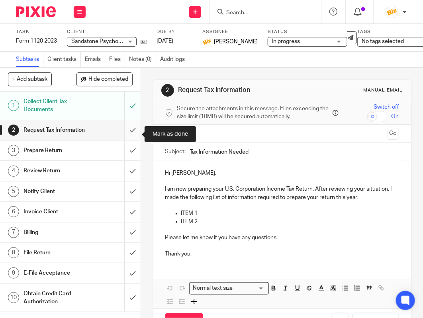
click at [134, 137] on input "submit" at bounding box center [70, 130] width 141 height 20
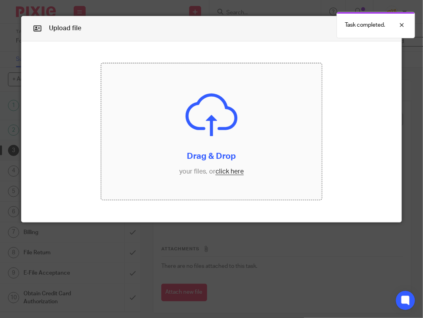
click at [191, 186] on input "file" at bounding box center [211, 131] width 221 height 137
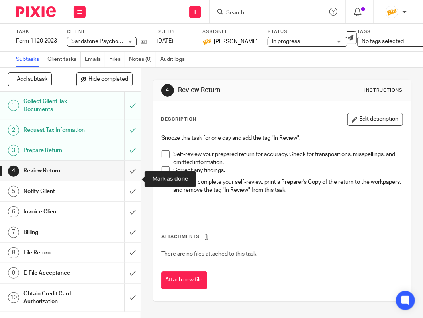
click at [132, 181] on input "submit" at bounding box center [70, 171] width 141 height 20
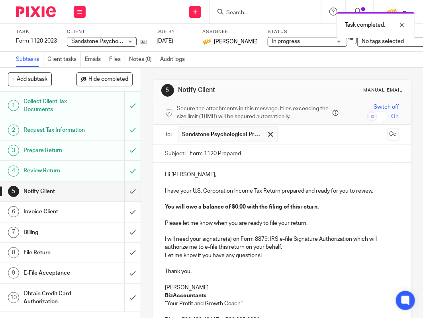
click at [247, 153] on input "Form 1120 Prepared" at bounding box center [294, 154] width 209 height 18
type input "Form 1120 Prepared- 2023"
click at [194, 191] on p "I have your U.S. Corporation Income Tax Return prepared and ready for you to re…" at bounding box center [282, 191] width 234 height 8
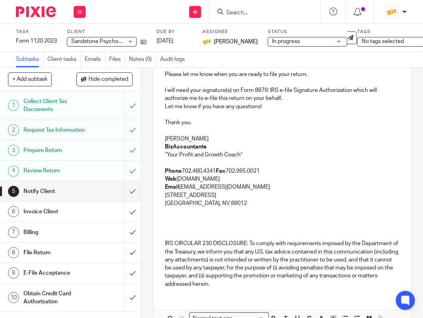
scroll to position [225, 0]
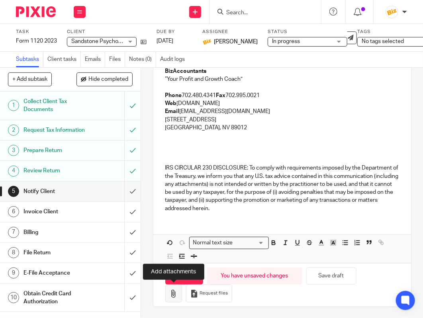
click at [169, 293] on button "button" at bounding box center [173, 294] width 17 height 18
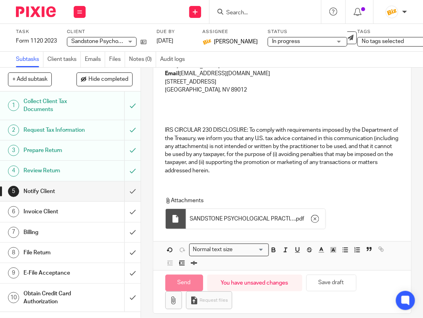
scroll to position [270, 0]
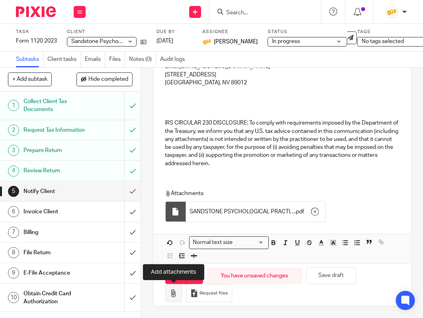
click at [175, 296] on icon "button" at bounding box center [174, 294] width 8 height 8
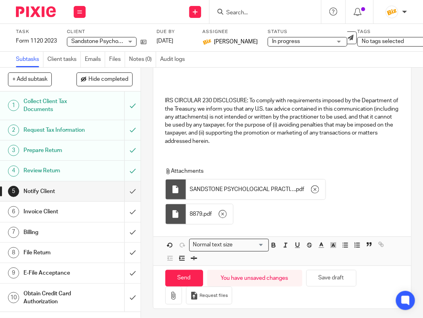
scroll to position [294, 0]
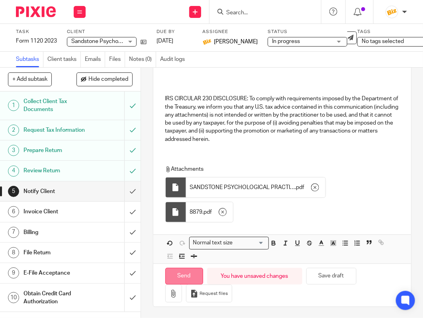
click at [186, 275] on input "Send" at bounding box center [184, 276] width 38 height 17
click at [301, 42] on span "In progress" at bounding box center [302, 41] width 60 height 8
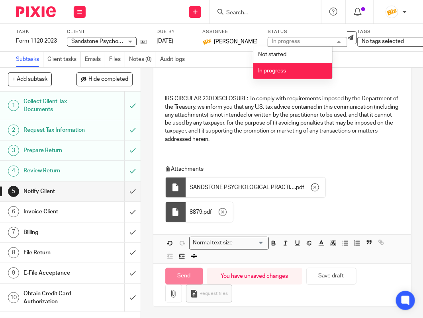
drag, startPoint x: 297, startPoint y: 55, endPoint x: 296, endPoint y: 70, distance: 14.7
click at [297, 70] on ul "Not started In progress" at bounding box center [292, 63] width 79 height 32
type input "Sent"
click at [296, 70] on li "In progress" at bounding box center [292, 71] width 79 height 16
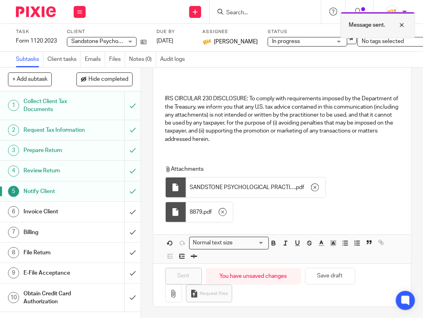
click at [366, 37] on div "Message sent." at bounding box center [378, 25] width 74 height 26
click at [366, 42] on span "No tags selected" at bounding box center [383, 42] width 42 height 6
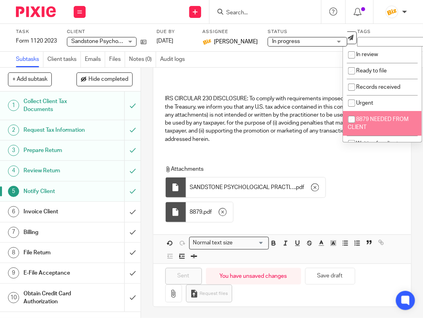
click at [368, 114] on li "8879 NEEDED FROM CLIENT" at bounding box center [382, 123] width 79 height 24
checkbox input "true"
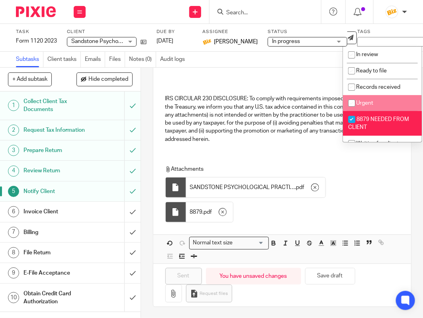
click at [303, 83] on p at bounding box center [282, 83] width 234 height 24
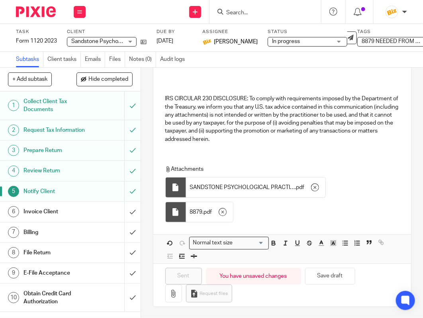
click at [90, 218] on div "Invoice Client" at bounding box center [70, 212] width 93 height 12
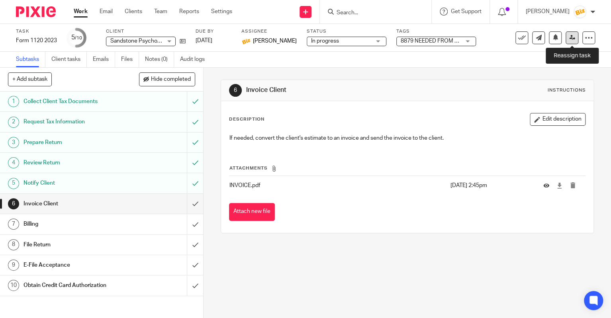
click at [423, 42] on link at bounding box center [572, 37] width 13 height 13
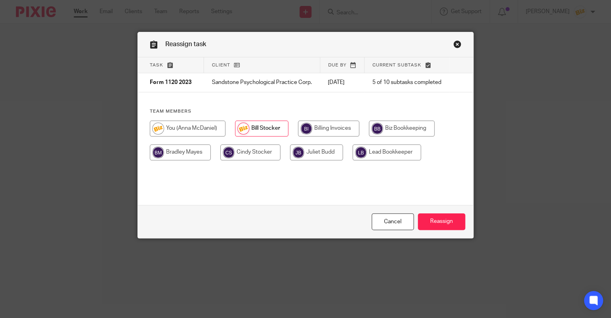
click at [319, 137] on input "radio" at bounding box center [328, 129] width 61 height 16
radio input "true"
click at [435, 215] on input "Reassign" at bounding box center [441, 222] width 47 height 17
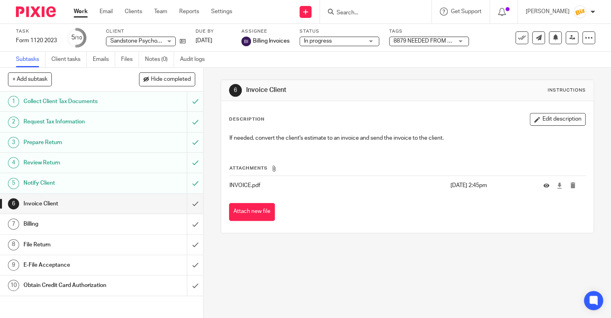
click at [80, 15] on link "Work" at bounding box center [81, 12] width 14 height 8
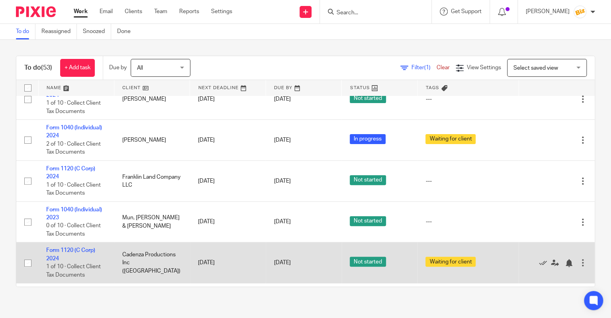
scroll to position [1549, 0]
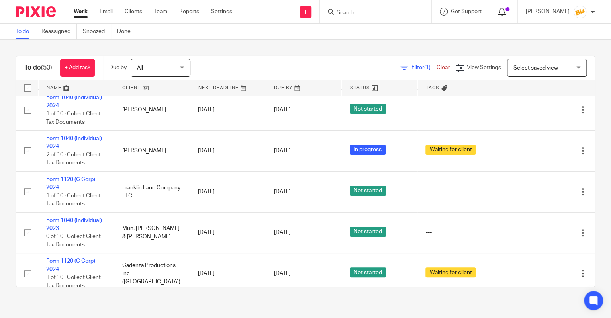
click at [509, 12] on div at bounding box center [504, 11] width 12 height 9
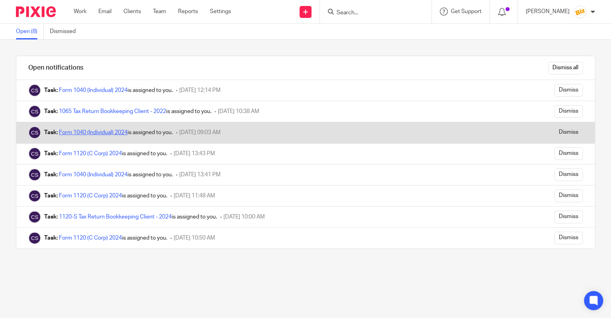
click at [101, 130] on link "Form 1040 (Individual) 2024" at bounding box center [93, 133] width 69 height 6
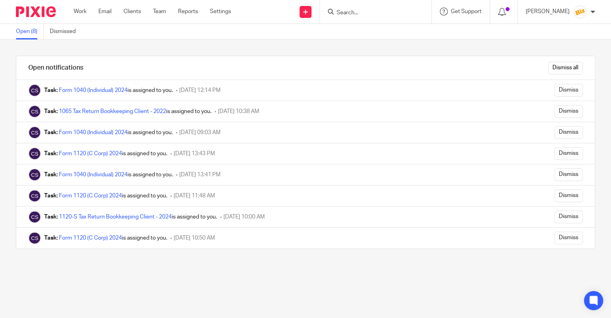
click at [353, 12] on input "Search" at bounding box center [372, 13] width 72 height 7
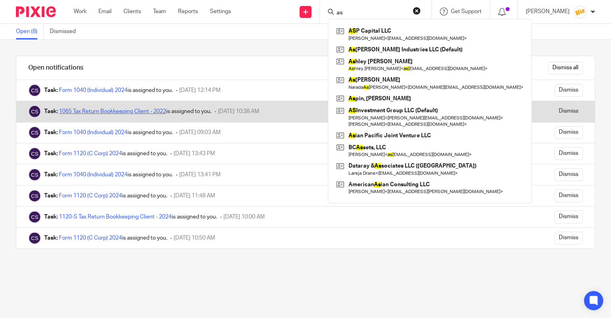
type input "as"
click at [139, 111] on link "1065 Tax Return Bookkeeping Client - 2022" at bounding box center [112, 112] width 107 height 6
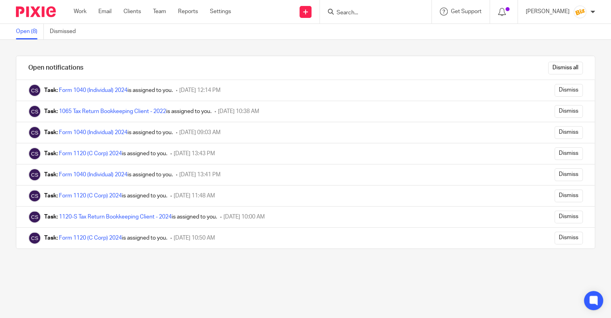
click at [365, 12] on input "Search" at bounding box center [372, 13] width 72 height 7
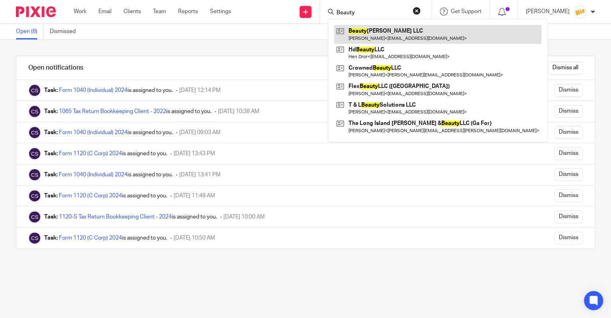
type input "Beauty"
click at [376, 33] on link at bounding box center [437, 34] width 207 height 18
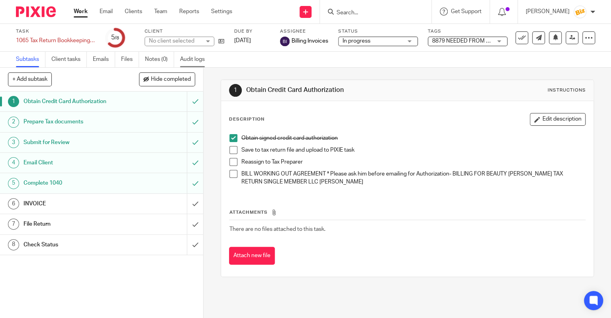
click at [183, 62] on link "Audit logs" at bounding box center [195, 60] width 31 height 16
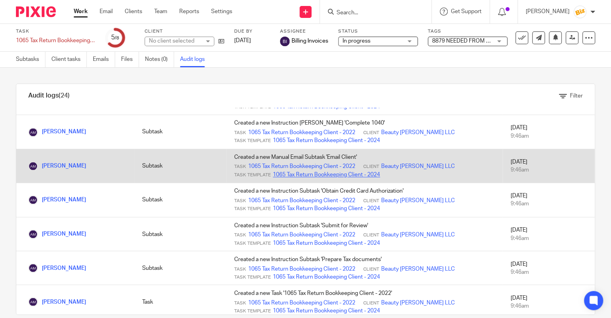
scroll to position [625, 0]
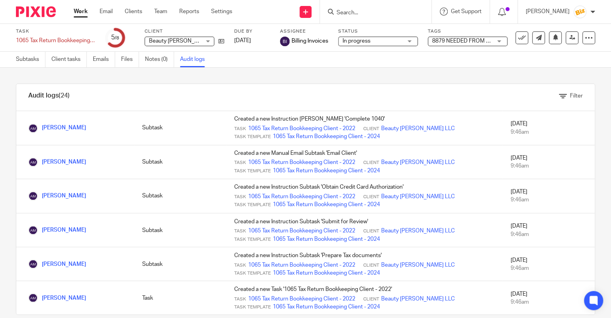
click at [78, 9] on link "Work" at bounding box center [81, 12] width 14 height 8
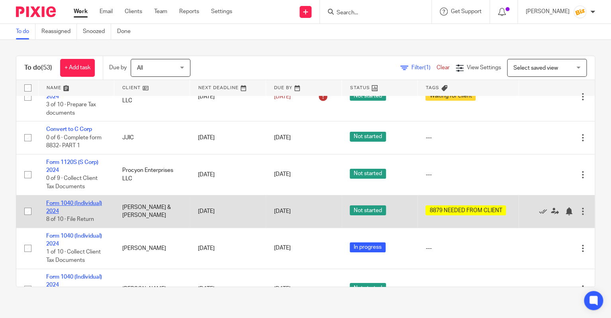
scroll to position [1319, 0]
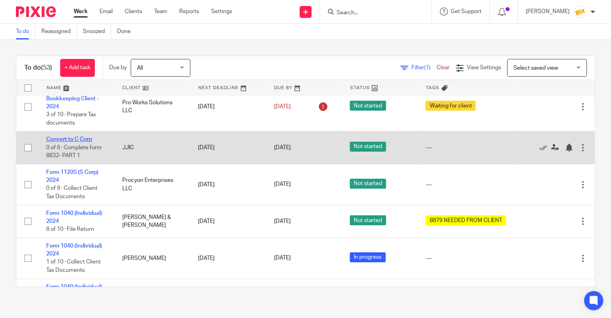
click at [87, 142] on link "Convert to C Corp" at bounding box center [69, 140] width 46 height 6
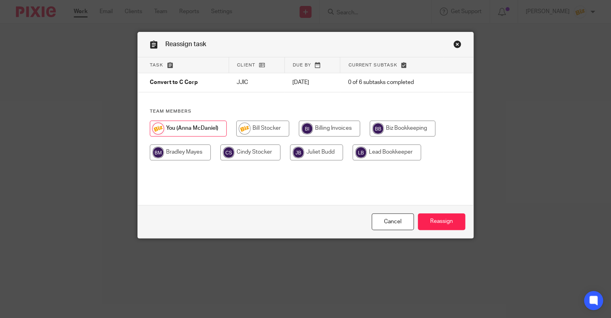
click at [192, 154] on input "radio" at bounding box center [180, 153] width 61 height 16
radio input "true"
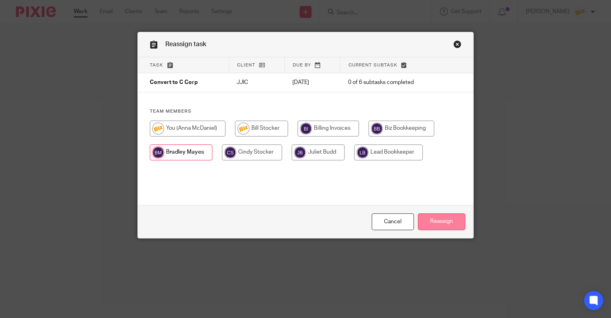
click at [443, 216] on input "Reassign" at bounding box center [441, 222] width 47 height 17
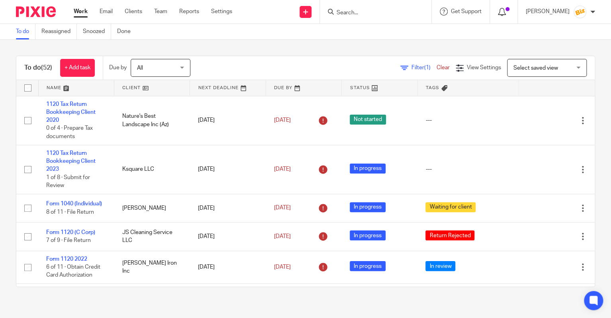
click at [506, 8] on icon at bounding box center [502, 12] width 8 height 8
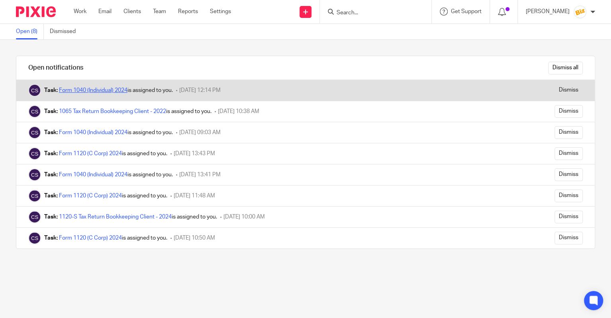
click at [64, 89] on link "Form 1040 (Individual) 2024" at bounding box center [93, 91] width 69 height 6
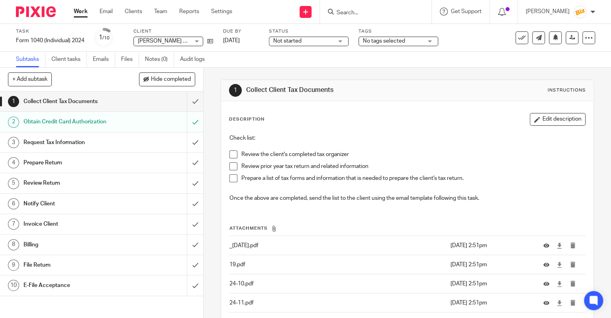
click at [357, 10] on input "Search" at bounding box center [372, 13] width 72 height 7
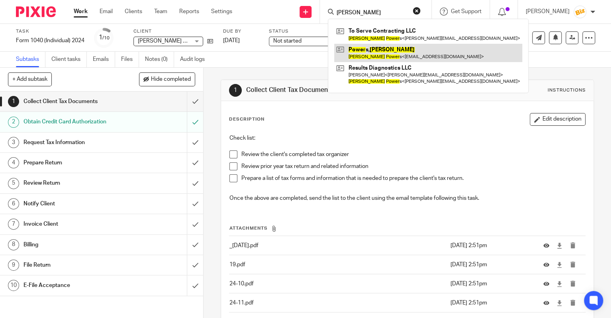
type input "michael power"
click at [368, 55] on link at bounding box center [428, 53] width 188 height 18
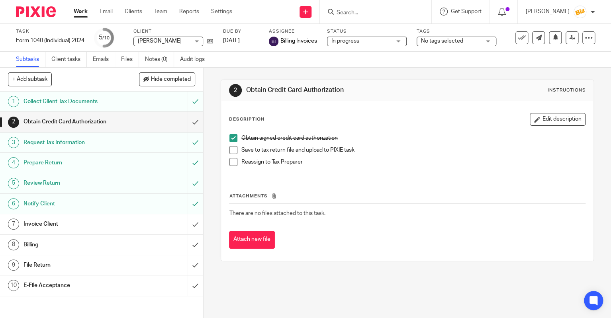
click at [120, 270] on h1 "File Return" at bounding box center [76, 265] width 104 height 12
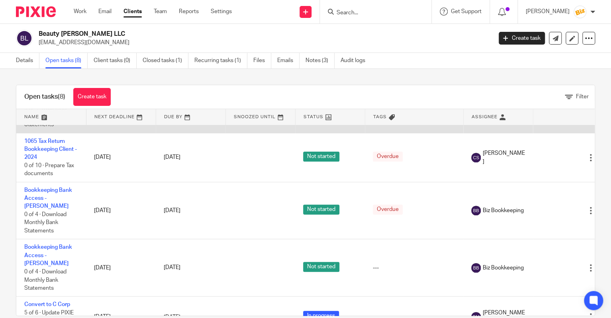
scroll to position [187, 0]
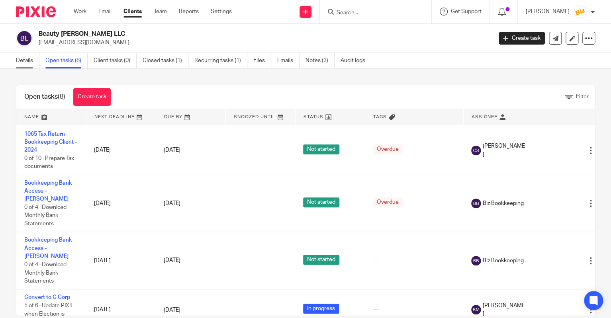
click at [24, 62] on link "Details" at bounding box center [28, 61] width 24 height 16
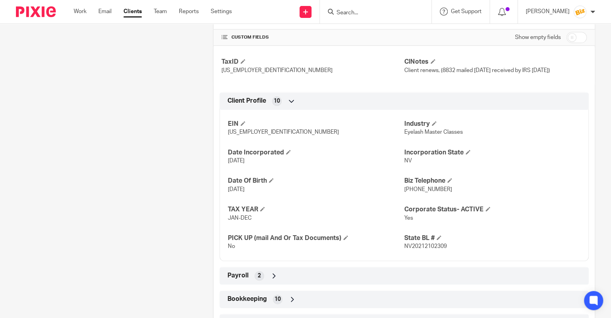
scroll to position [335, 0]
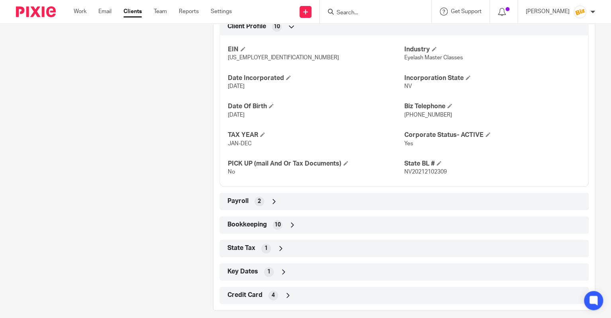
click at [418, 217] on div "Bookkeeping 10" at bounding box center [403, 225] width 369 height 18
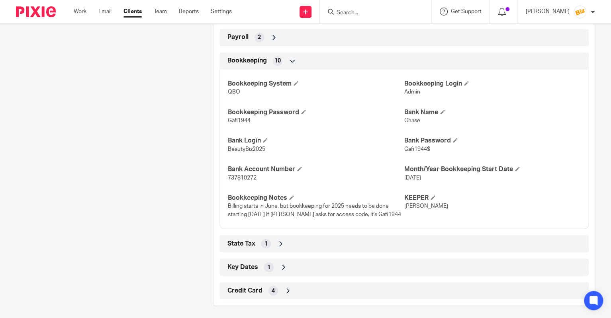
scroll to position [502, 0]
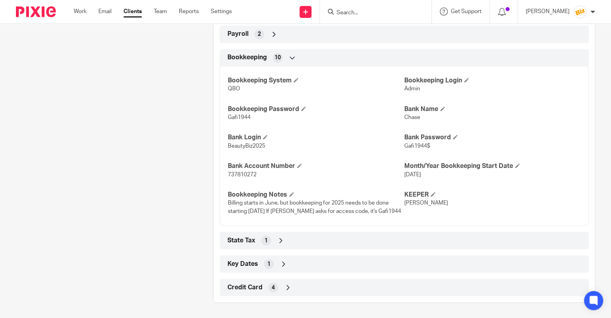
click at [399, 268] on div "Key Dates 1" at bounding box center [403, 264] width 357 height 14
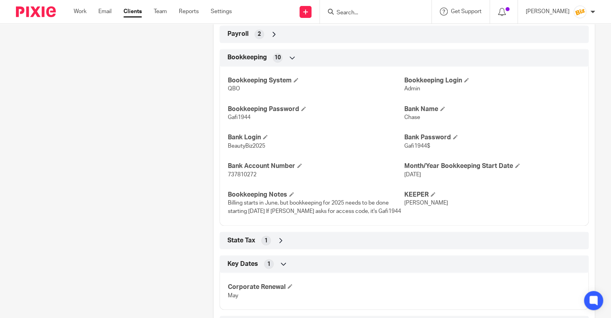
scroll to position [539, 0]
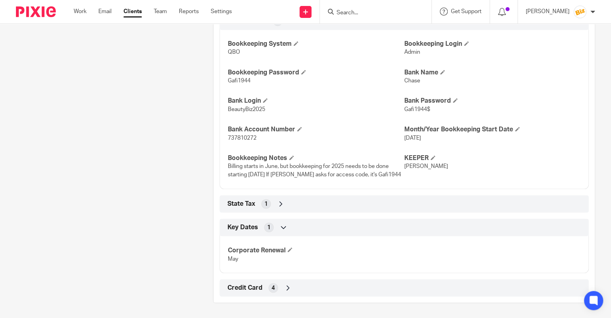
click at [385, 210] on div "State Tax 1" at bounding box center [403, 204] width 357 height 14
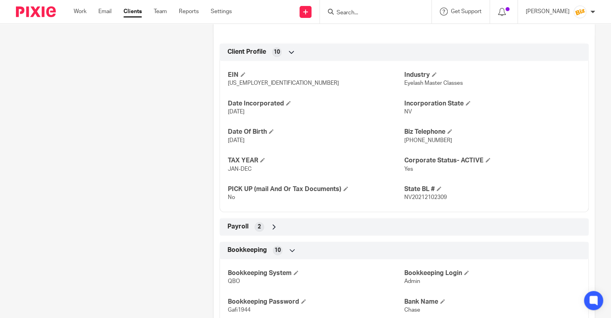
scroll to position [315, 0]
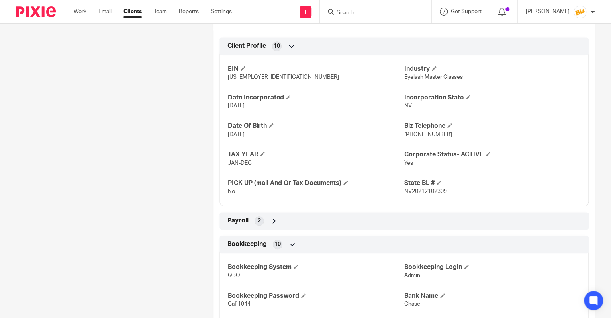
click at [388, 216] on div "Payroll 2" at bounding box center [403, 221] width 357 height 14
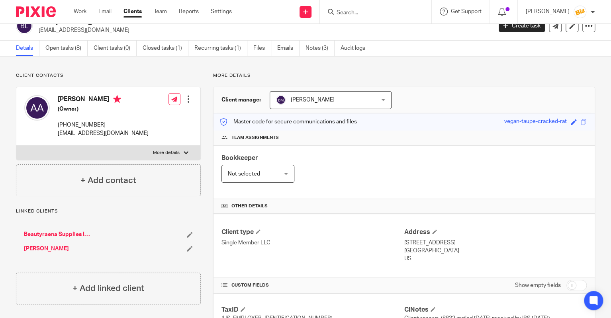
scroll to position [0, 0]
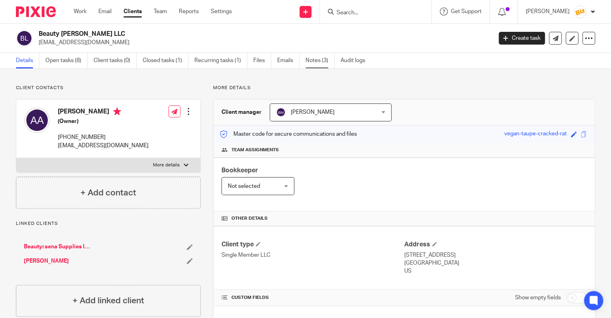
click at [319, 64] on link "Notes (3)" at bounding box center [320, 61] width 29 height 16
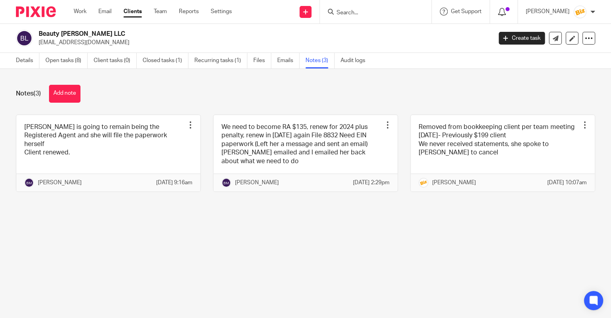
click at [505, 13] on icon at bounding box center [502, 12] width 8 height 8
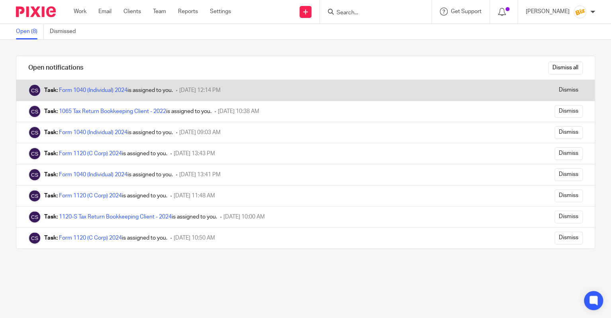
click at [105, 93] on div "Task: Form 1040 (Individual) 2024 is assigned to you." at bounding box center [108, 90] width 129 height 8
click at [105, 89] on link "Form 1040 (Individual) 2024" at bounding box center [93, 91] width 69 height 6
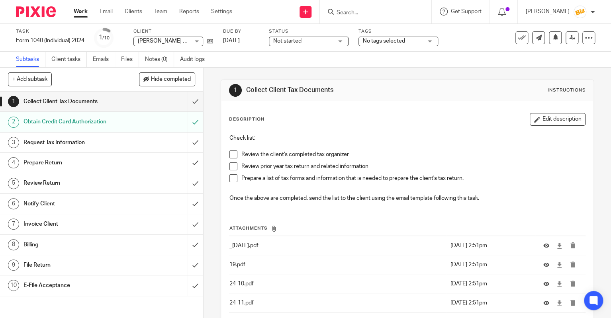
click at [343, 6] on div at bounding box center [376, 12] width 112 height 24
click input "Search"
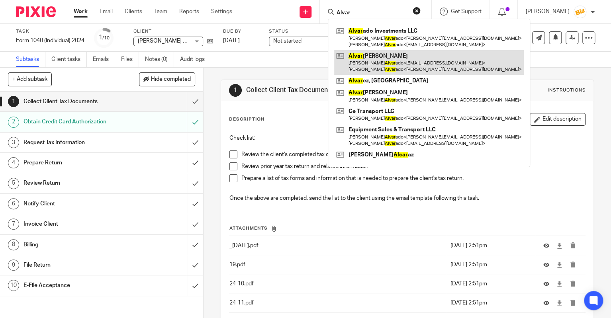
type input "Alvar"
click link
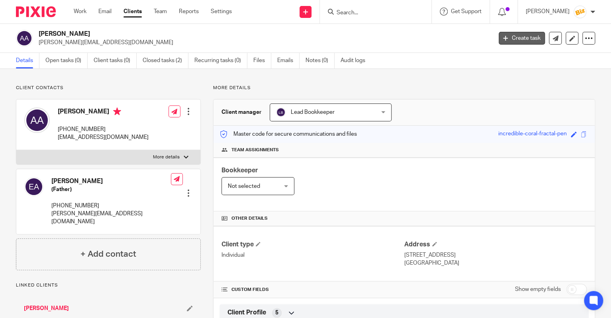
click at [506, 37] on icon at bounding box center [505, 38] width 5 height 5
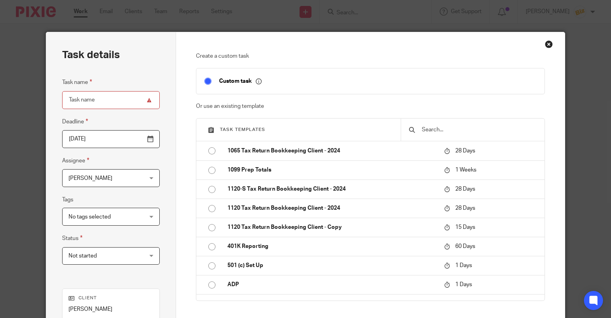
click at [458, 130] on input "text" at bounding box center [479, 129] width 116 height 9
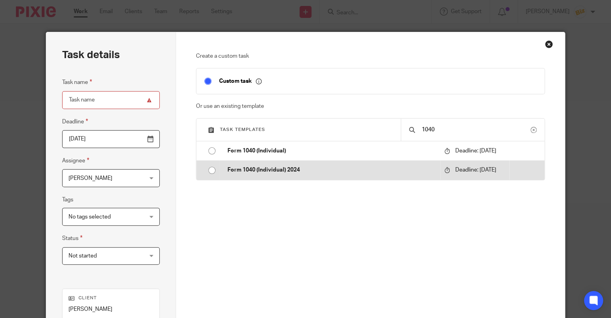
type input "1040"
click at [454, 174] on p "Deadline: [DATE]" at bounding box center [475, 170] width 62 height 8
type input "[DATE]"
type input "Form 1040 (Individual) 2024"
checkbox input "false"
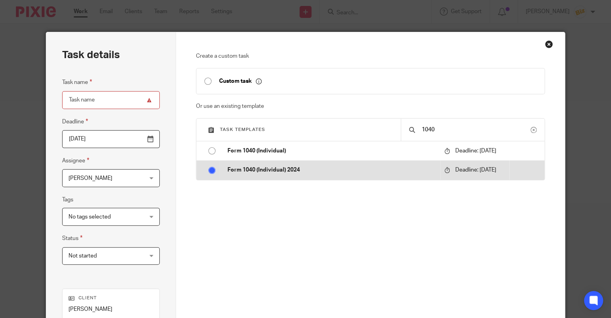
radio input "true"
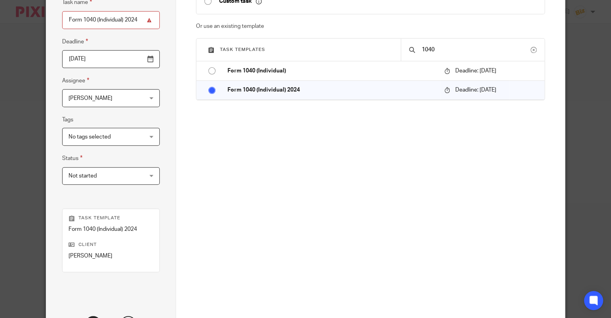
scroll to position [149, 0]
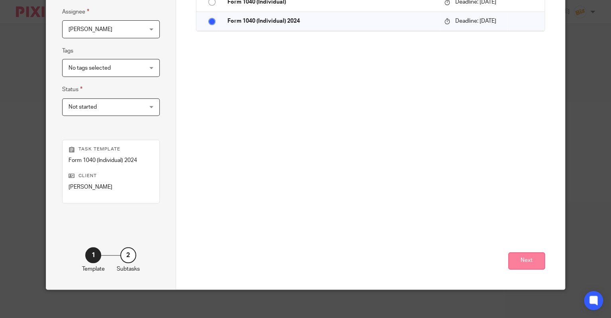
click at [516, 261] on button "Next" at bounding box center [526, 261] width 37 height 17
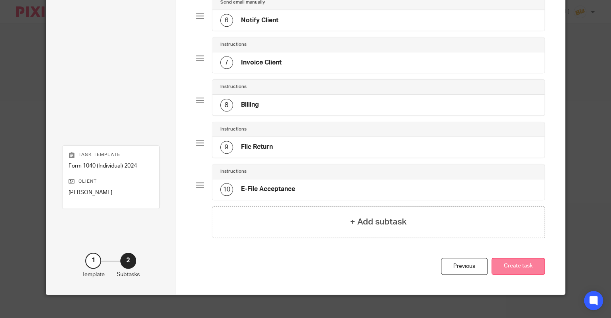
scroll to position [297, 0]
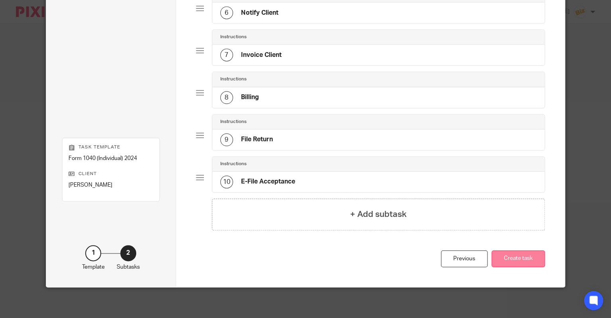
click at [515, 261] on button "Create task" at bounding box center [518, 259] width 53 height 17
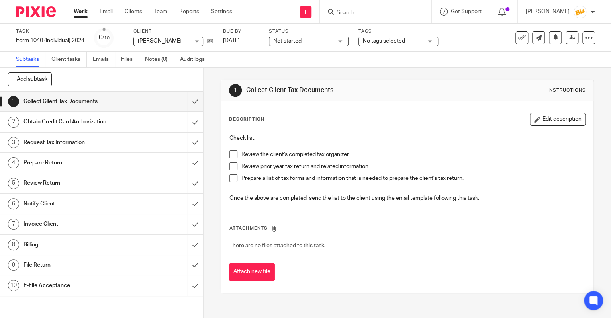
click at [579, 226] on th "Attachments" at bounding box center [407, 231] width 357 height 12
click at [257, 266] on button "Attach new file" at bounding box center [252, 272] width 46 height 18
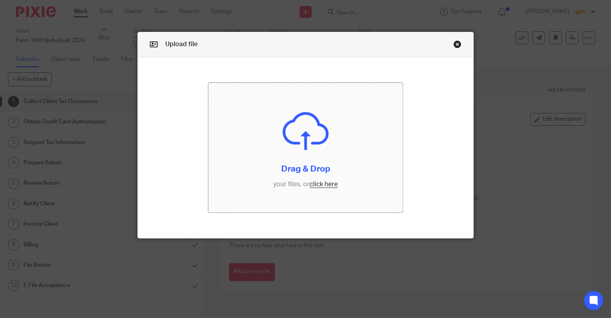
click at [256, 182] on input "file" at bounding box center [305, 148] width 195 height 130
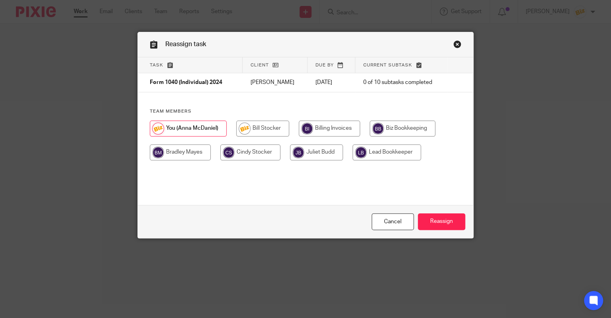
click at [272, 154] on input "radio" at bounding box center [250, 153] width 60 height 16
radio input "true"
click at [318, 133] on input "radio" at bounding box center [328, 129] width 61 height 16
radio input "true"
click at [436, 230] on input "Reassign" at bounding box center [441, 222] width 47 height 17
